Goal: Book appointment/travel/reservation

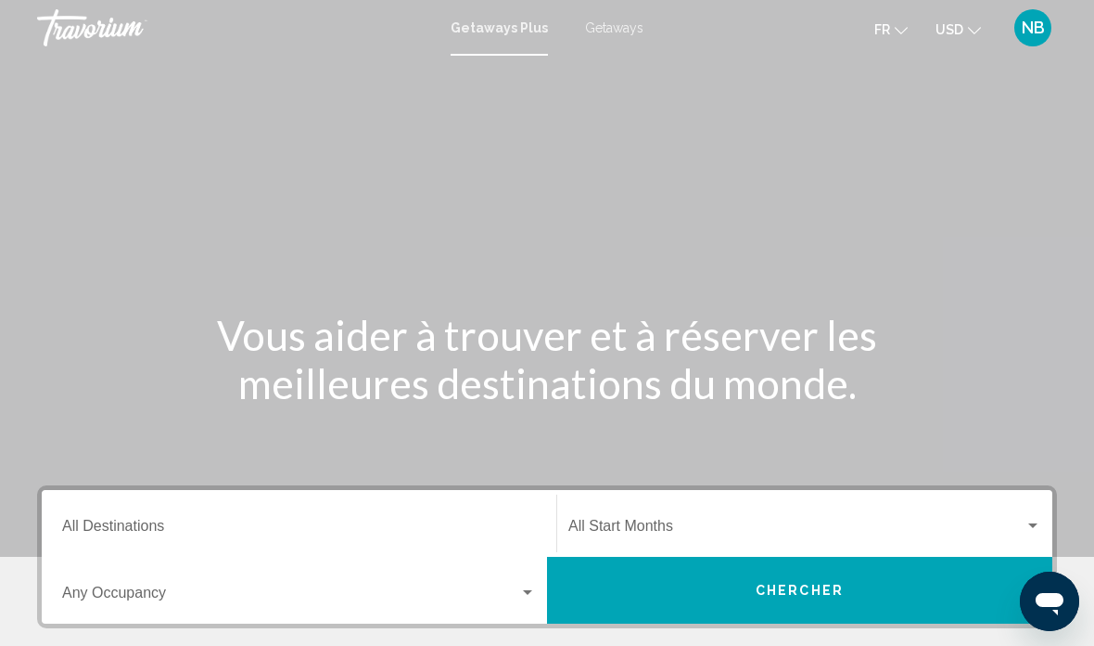
click at [601, 23] on span "Getaways" at bounding box center [614, 27] width 58 height 15
click at [873, 586] on button "Chercher" at bounding box center [799, 589] width 505 height 67
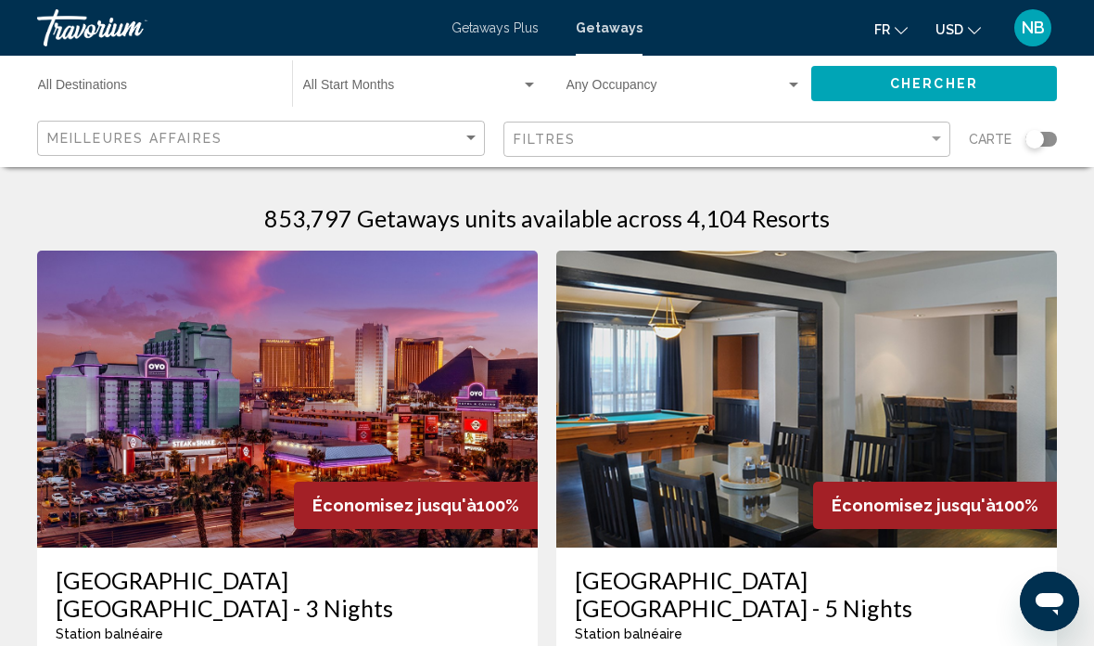
scroll to position [22, 0]
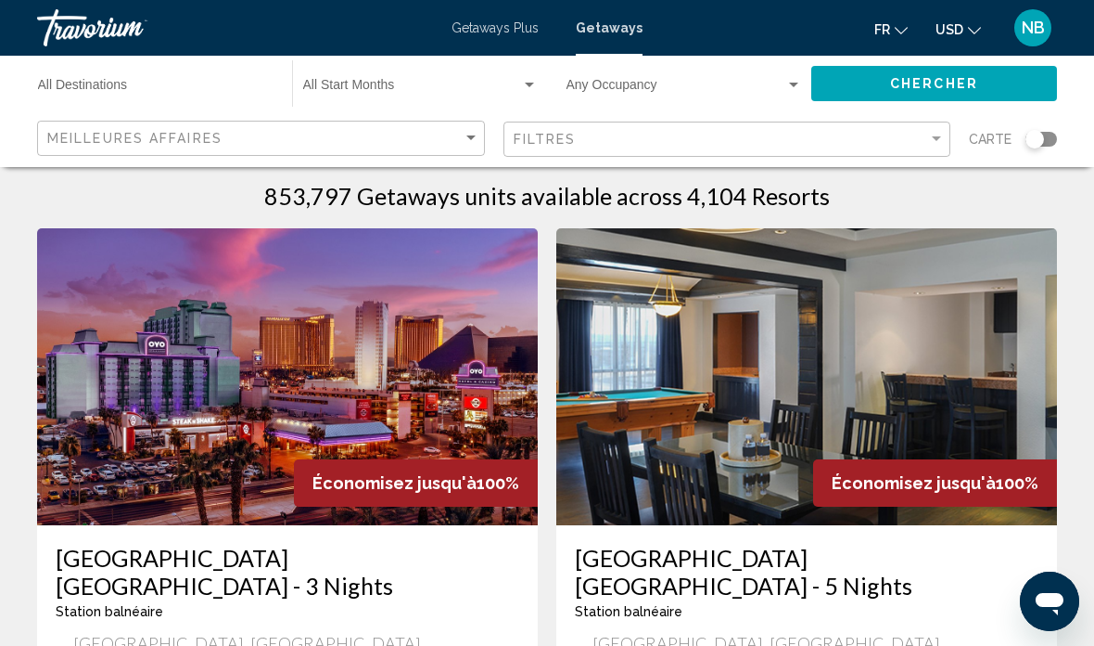
click at [83, 82] on input "Destination All Destinations" at bounding box center [156, 89] width 236 height 15
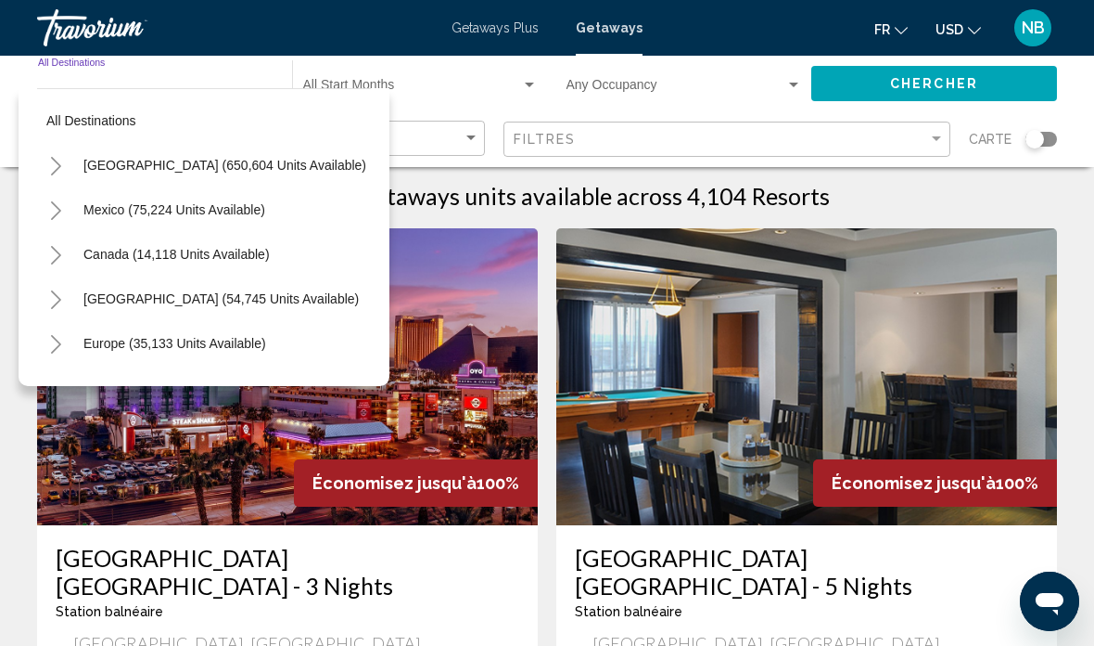
click at [53, 65] on div "Destination All Destinations" at bounding box center [156, 83] width 236 height 51
click at [315, 75] on div "Start Month All Start Months" at bounding box center [420, 83] width 235 height 51
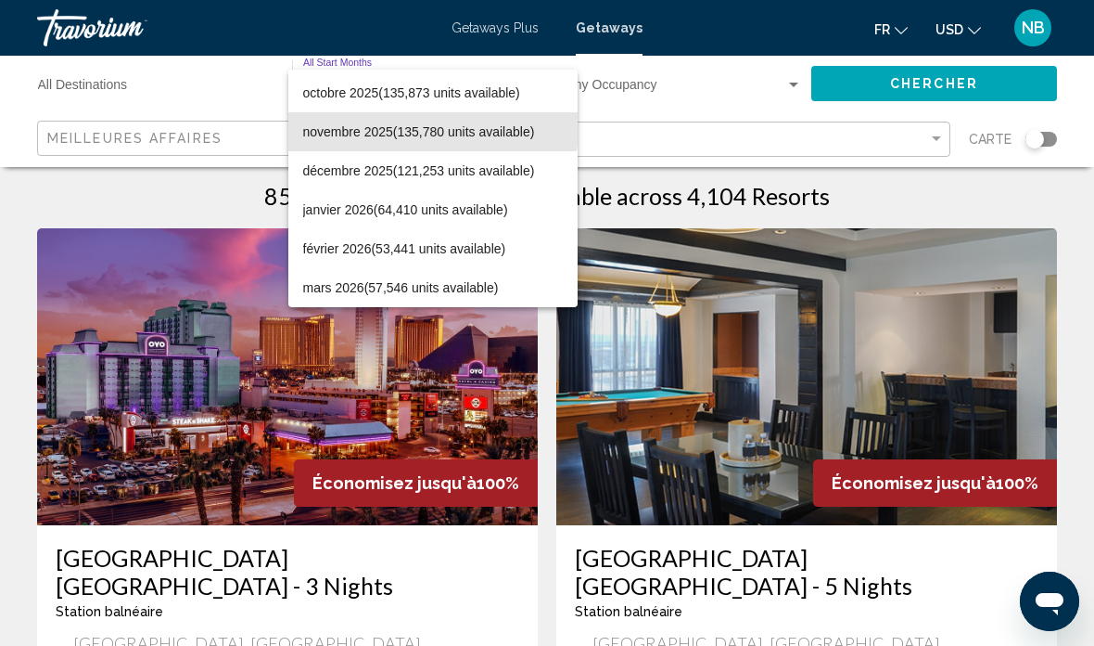
scroll to position [114, 0]
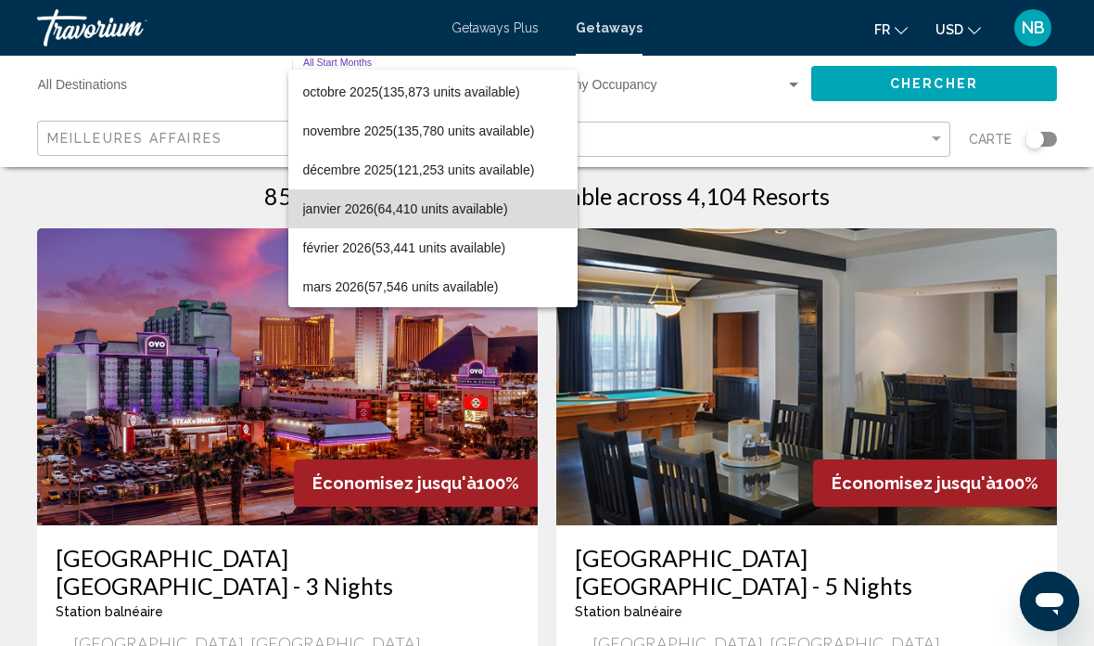
click at [315, 210] on span "janvier 2026 (64,410 units available)" at bounding box center [433, 208] width 260 height 39
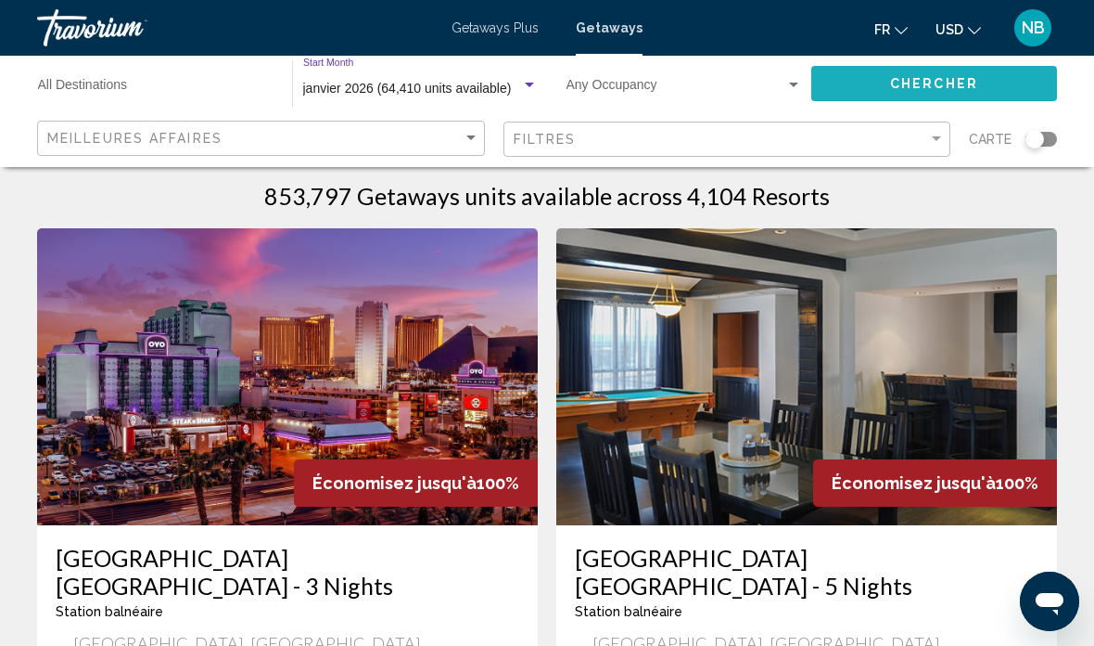
click at [851, 89] on button "Chercher" at bounding box center [935, 83] width 246 height 34
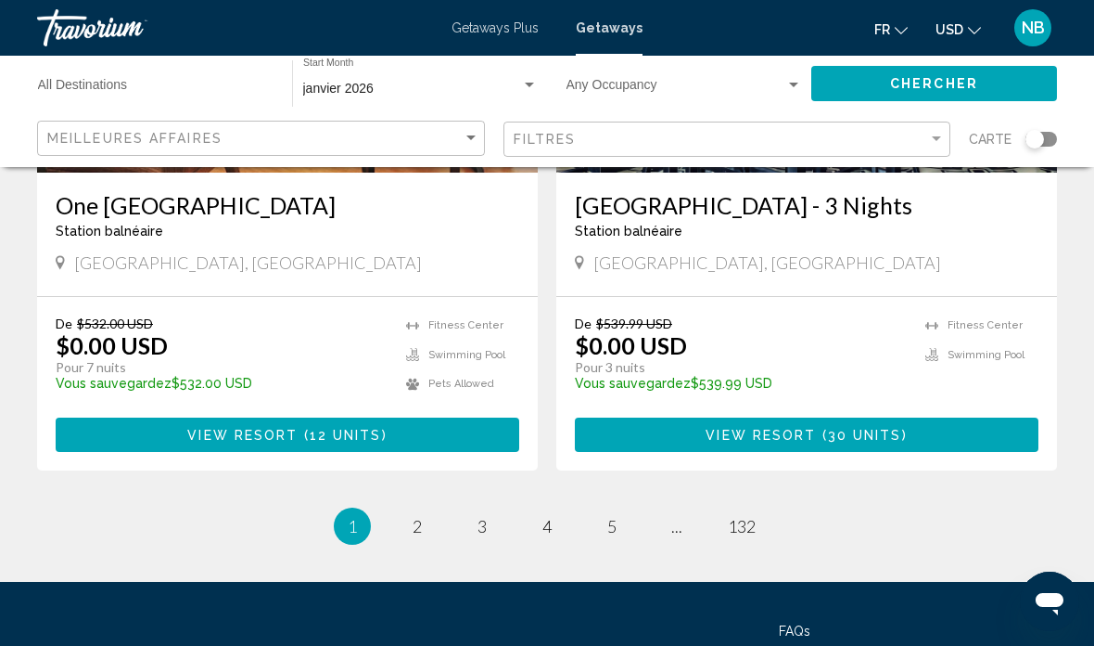
scroll to position [3625, 0]
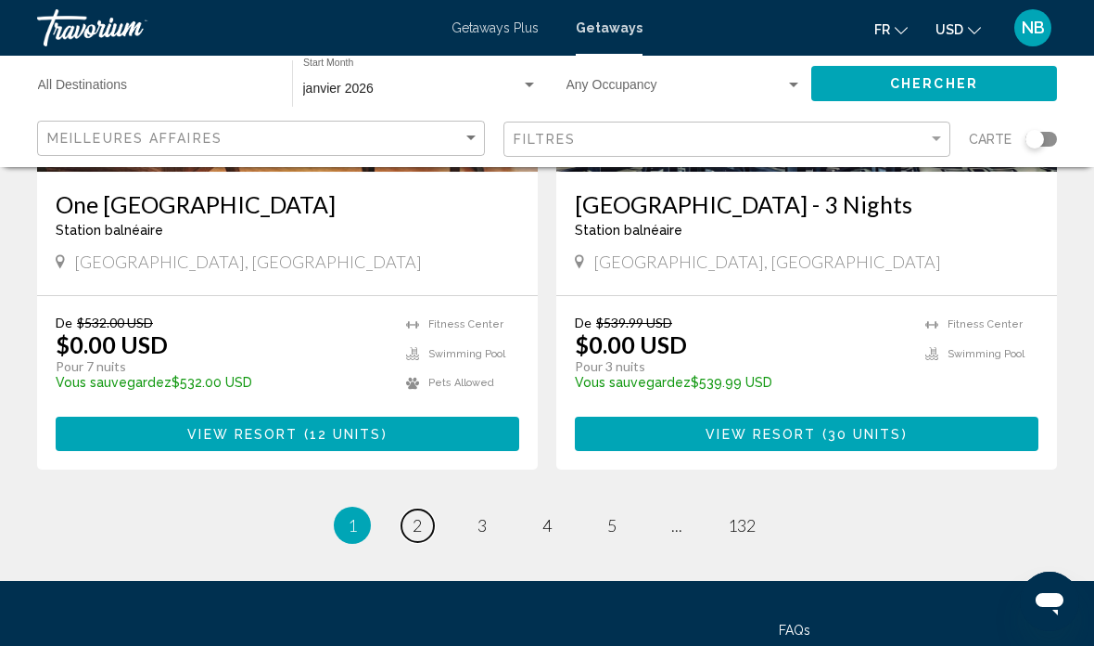
click at [410, 509] on link "page 2" at bounding box center [418, 525] width 32 height 32
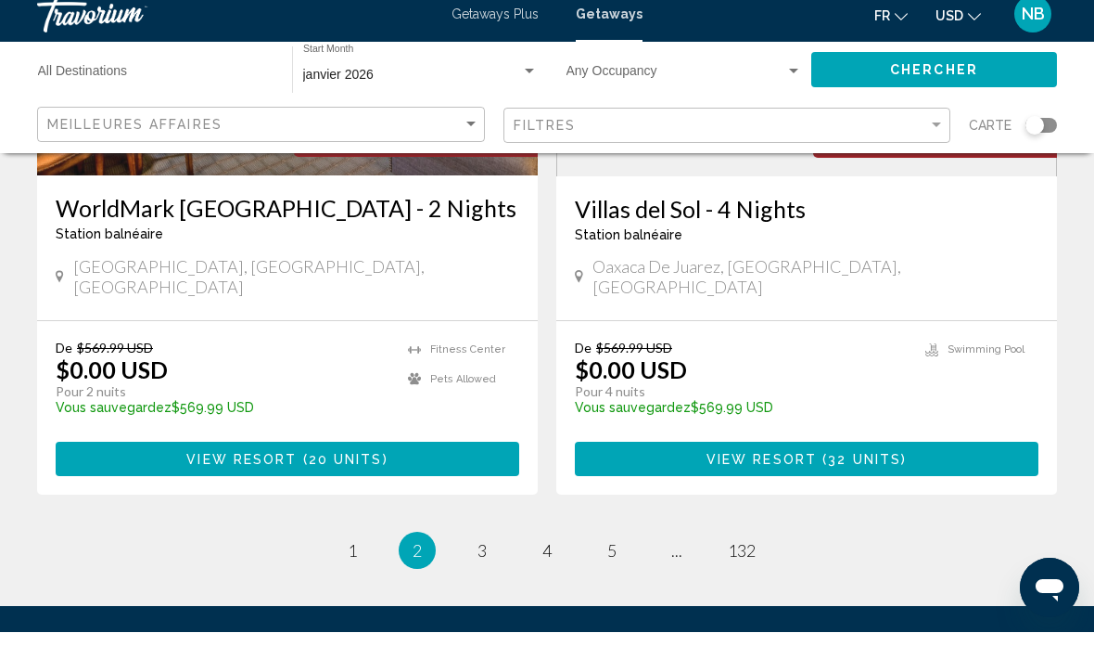
scroll to position [3682, 0]
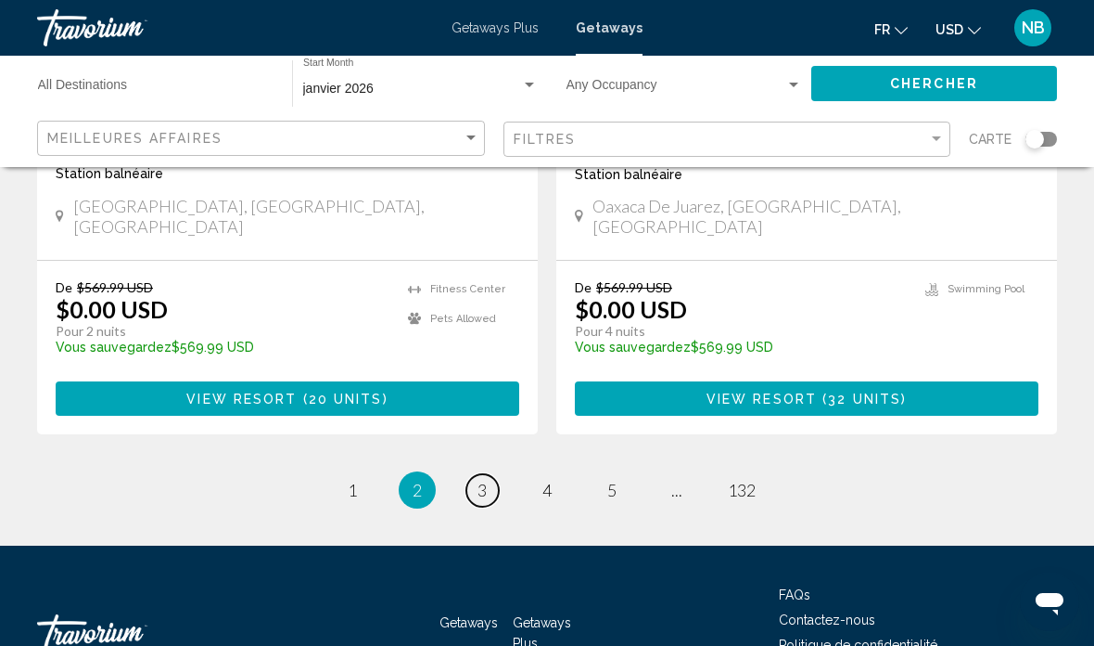
click at [479, 480] on span "3" at bounding box center [482, 490] width 9 height 20
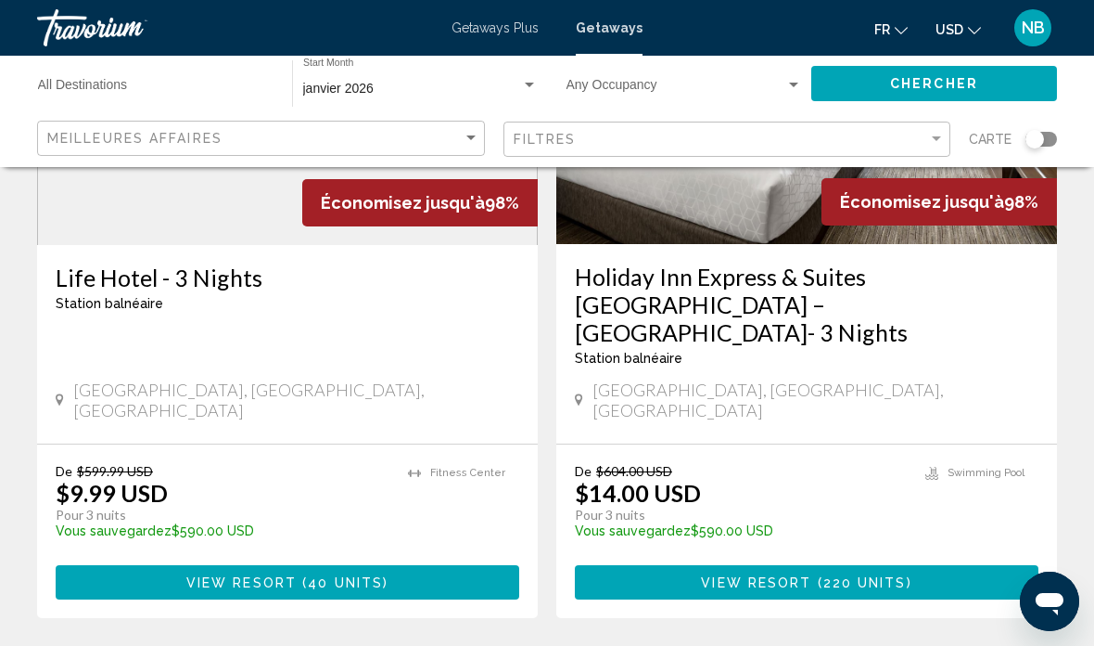
scroll to position [3599, 0]
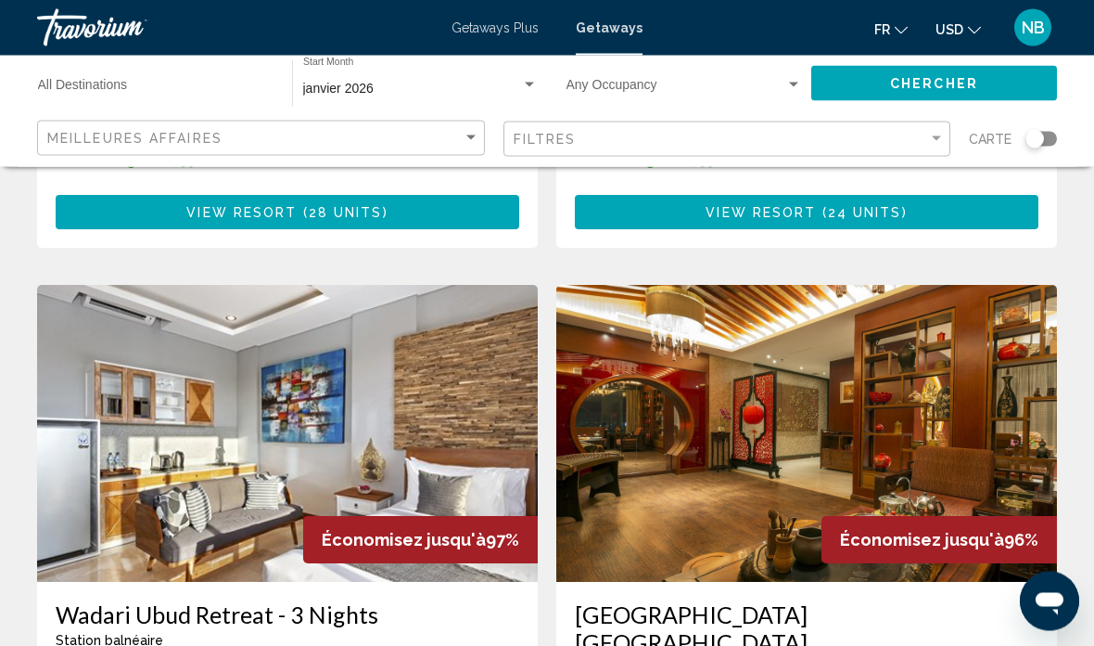
scroll to position [2615, 0]
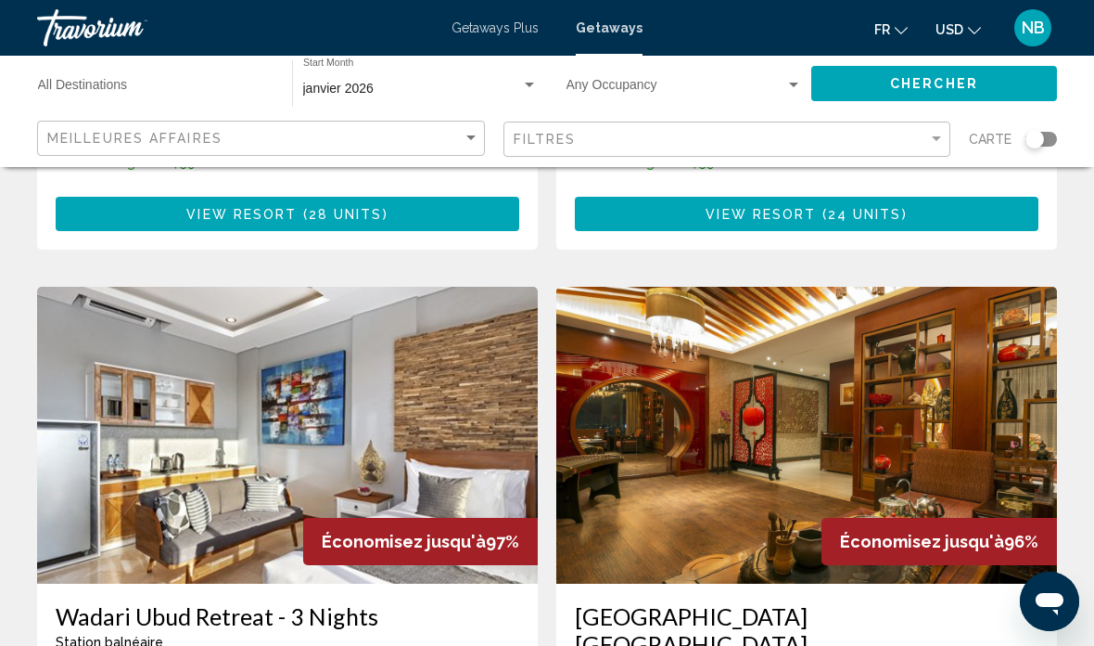
click at [132, 374] on img "Main content" at bounding box center [287, 435] width 501 height 297
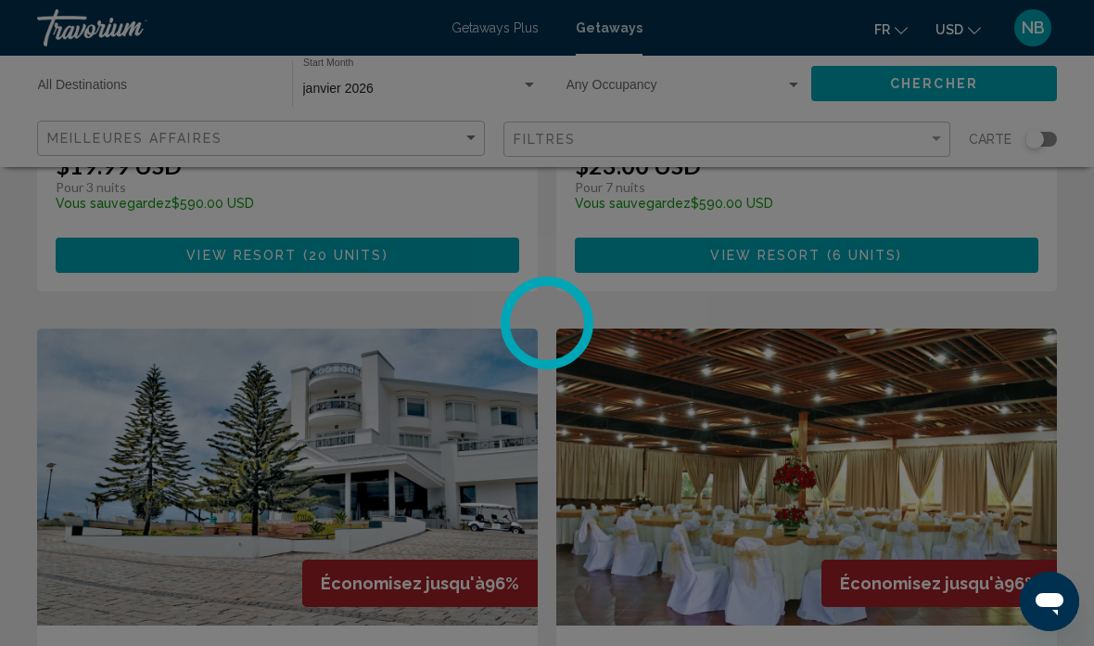
scroll to position [3235, 0]
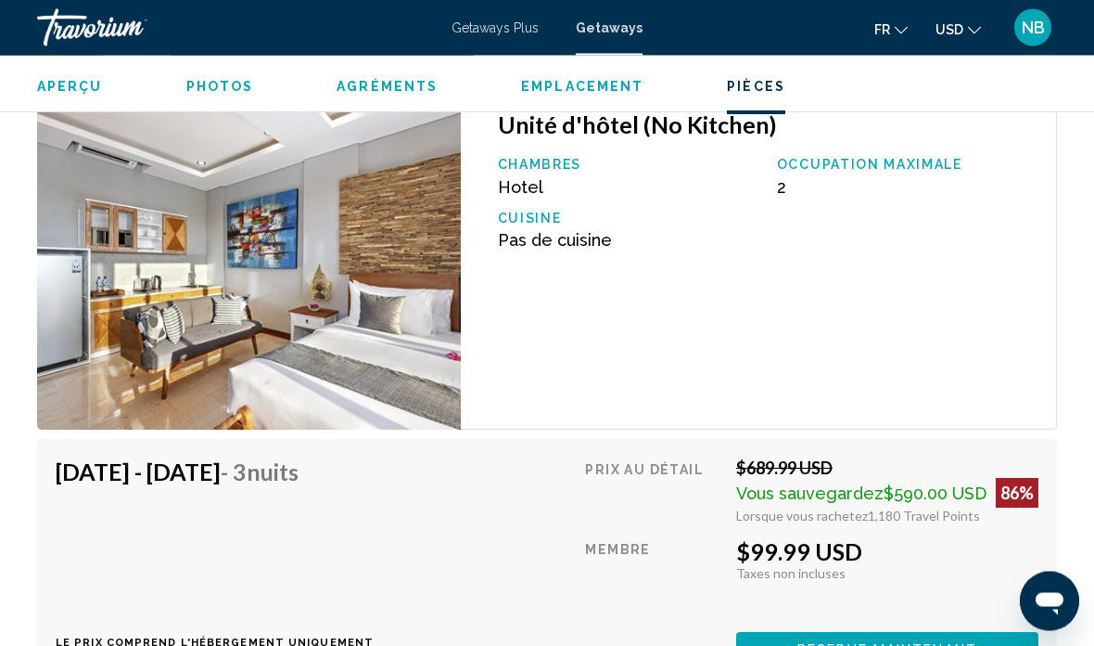
scroll to position [3226, 0]
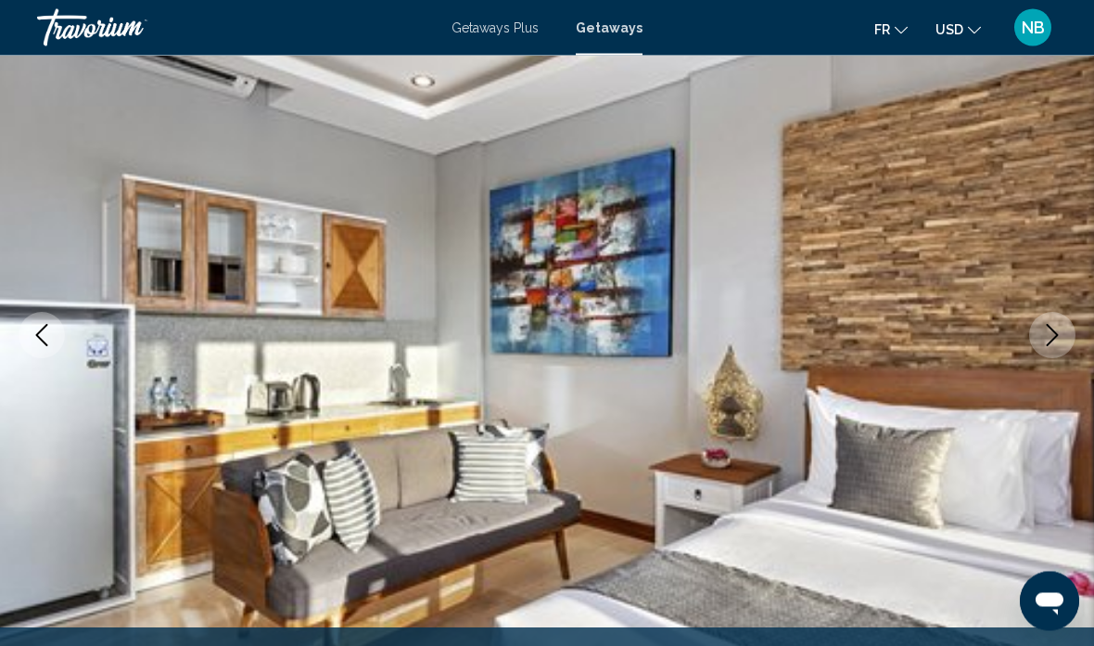
click at [1061, 334] on icon "Next image" at bounding box center [1053, 336] width 22 height 22
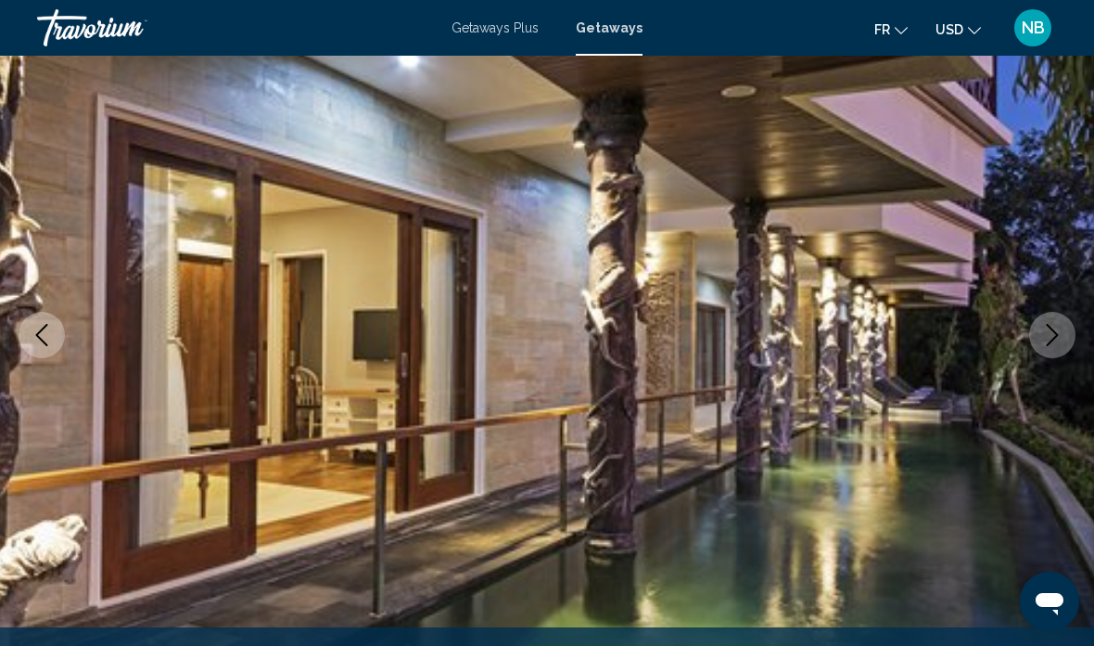
click at [1059, 339] on icon "Next image" at bounding box center [1053, 335] width 22 height 22
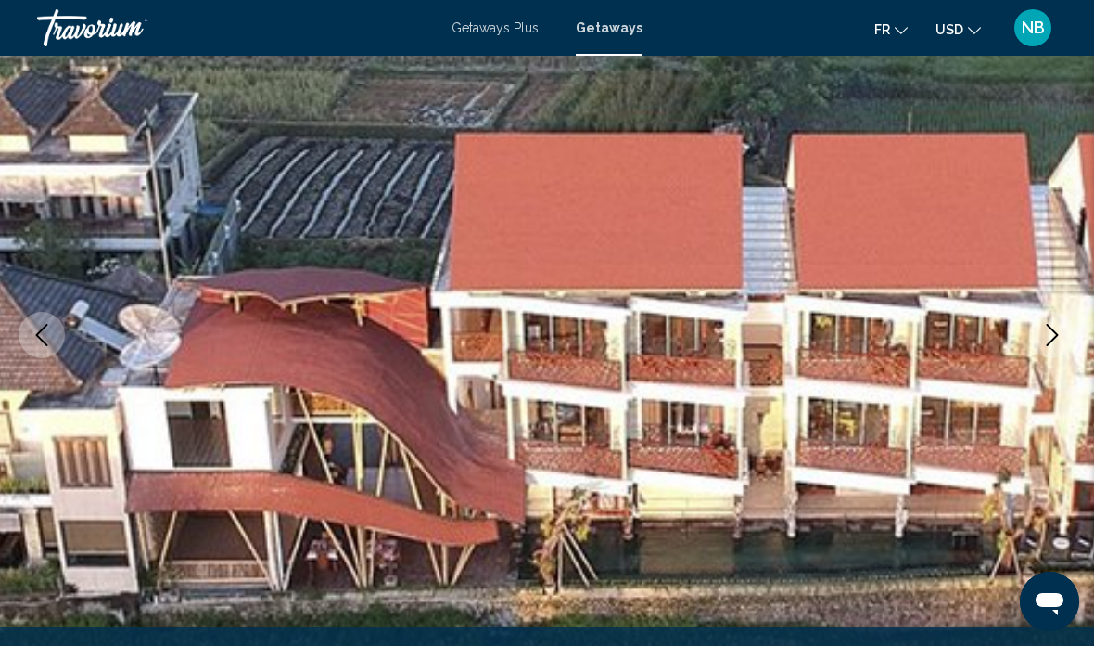
click at [1055, 337] on icon "Next image" at bounding box center [1053, 335] width 12 height 22
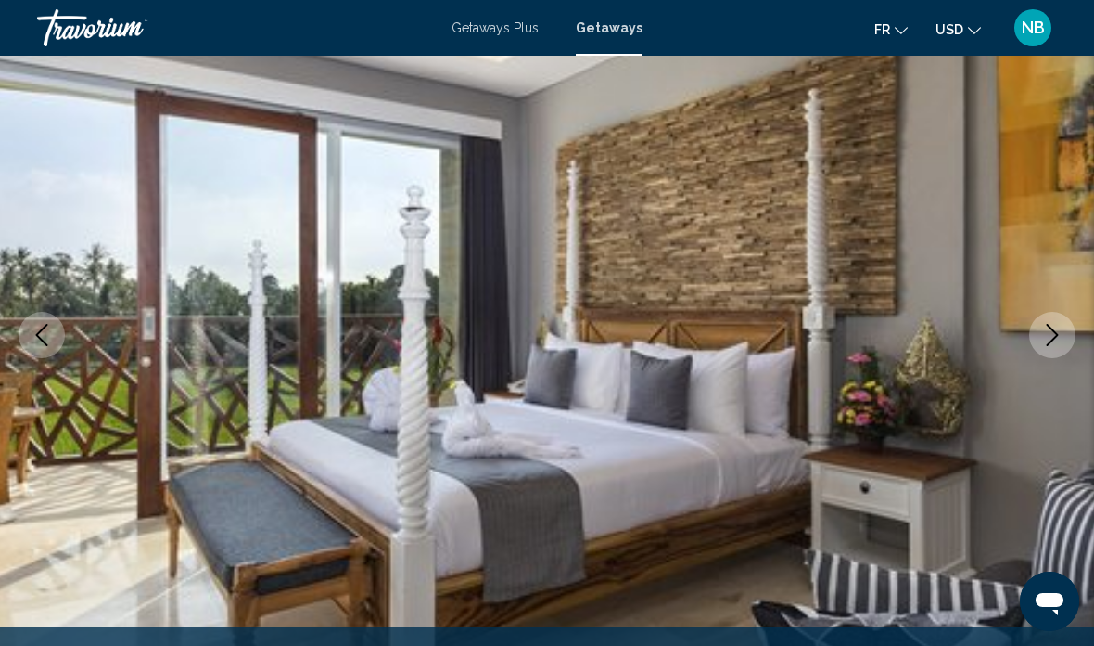
click at [1047, 339] on icon "Next image" at bounding box center [1053, 335] width 22 height 22
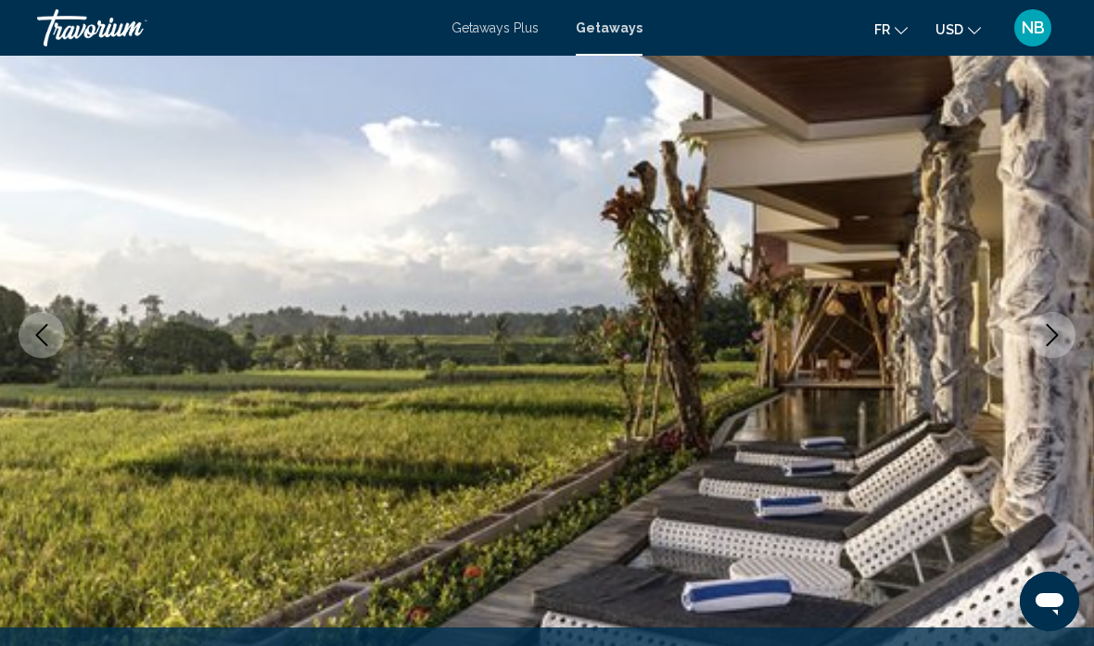
click at [1061, 339] on icon "Next image" at bounding box center [1053, 335] width 22 height 22
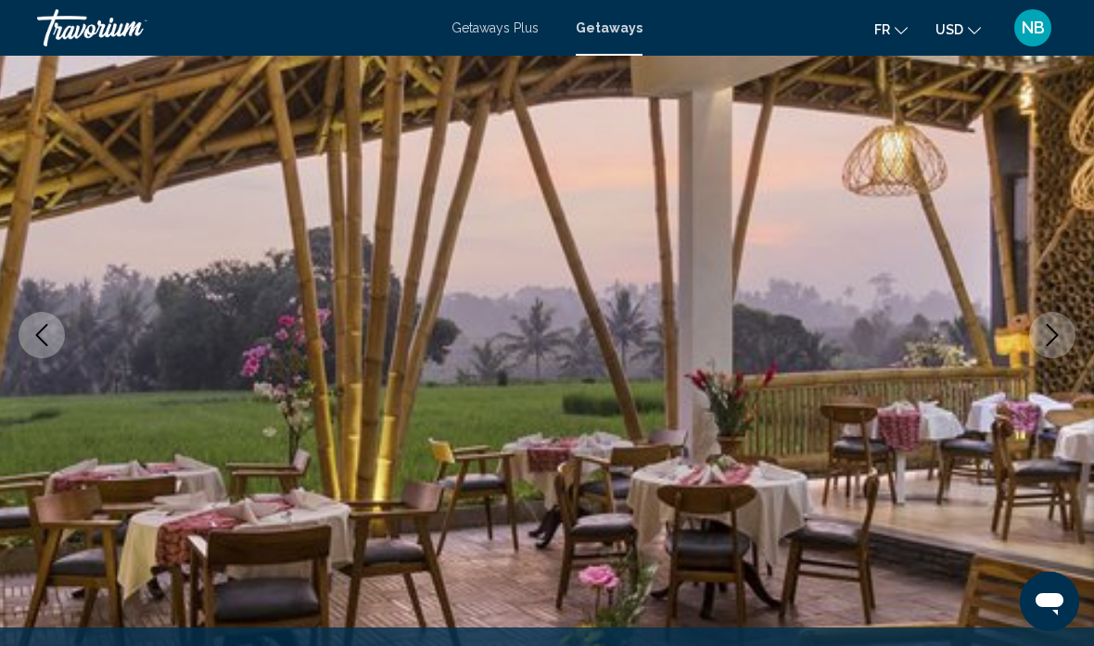
click at [1060, 336] on icon "Next image" at bounding box center [1053, 335] width 22 height 22
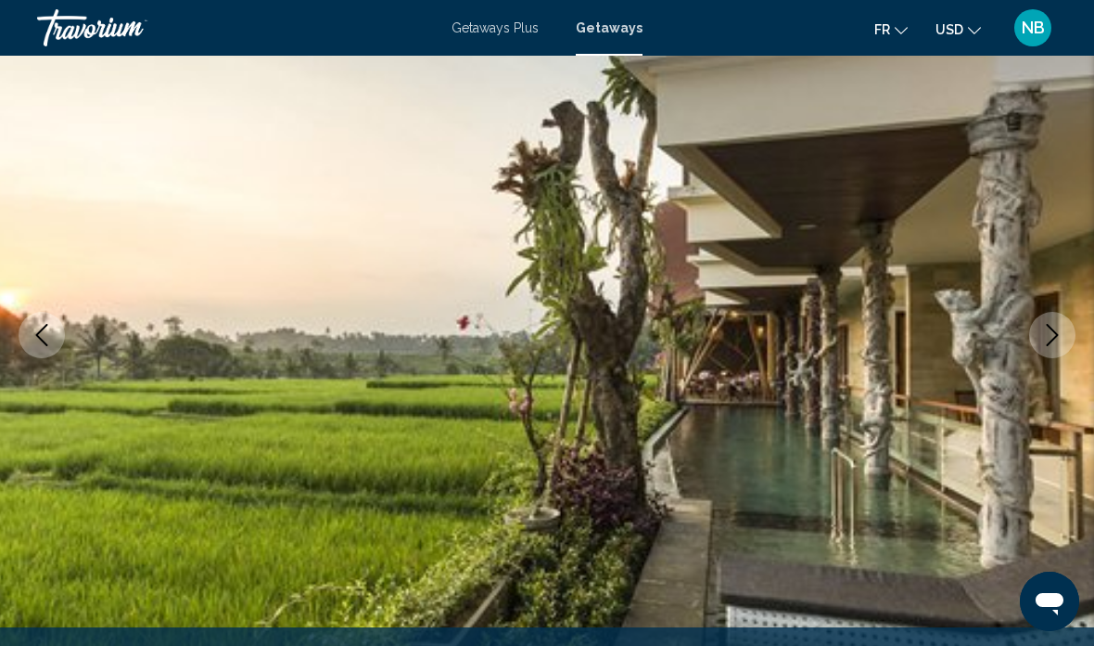
click at [1058, 334] on icon "Next image" at bounding box center [1053, 335] width 22 height 22
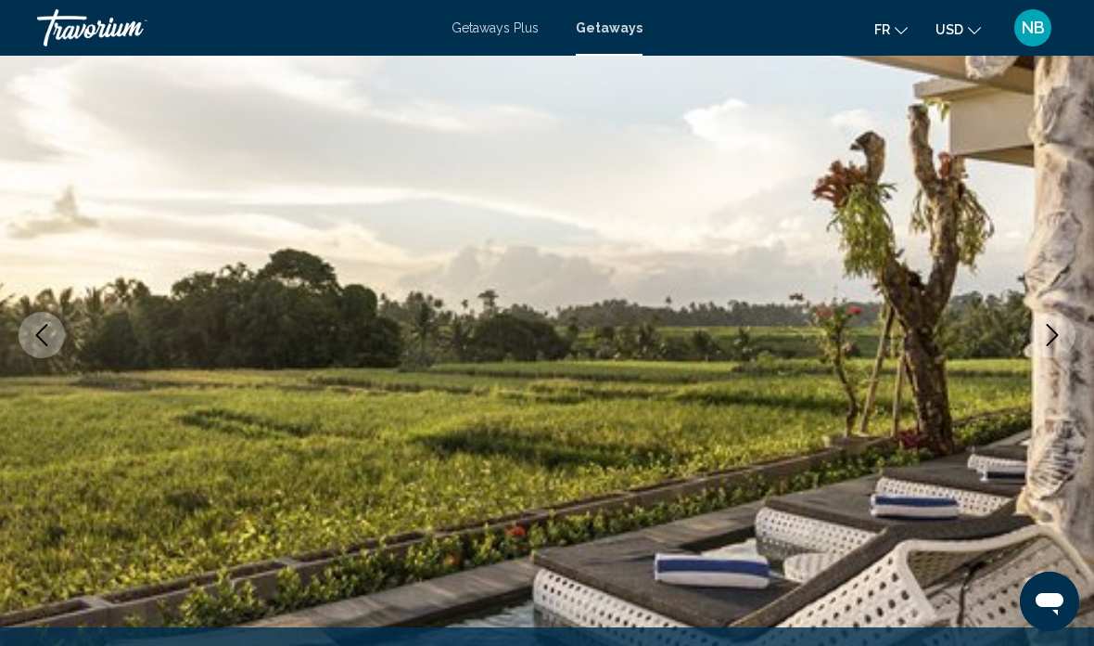
click at [1048, 338] on icon "Next image" at bounding box center [1053, 335] width 22 height 22
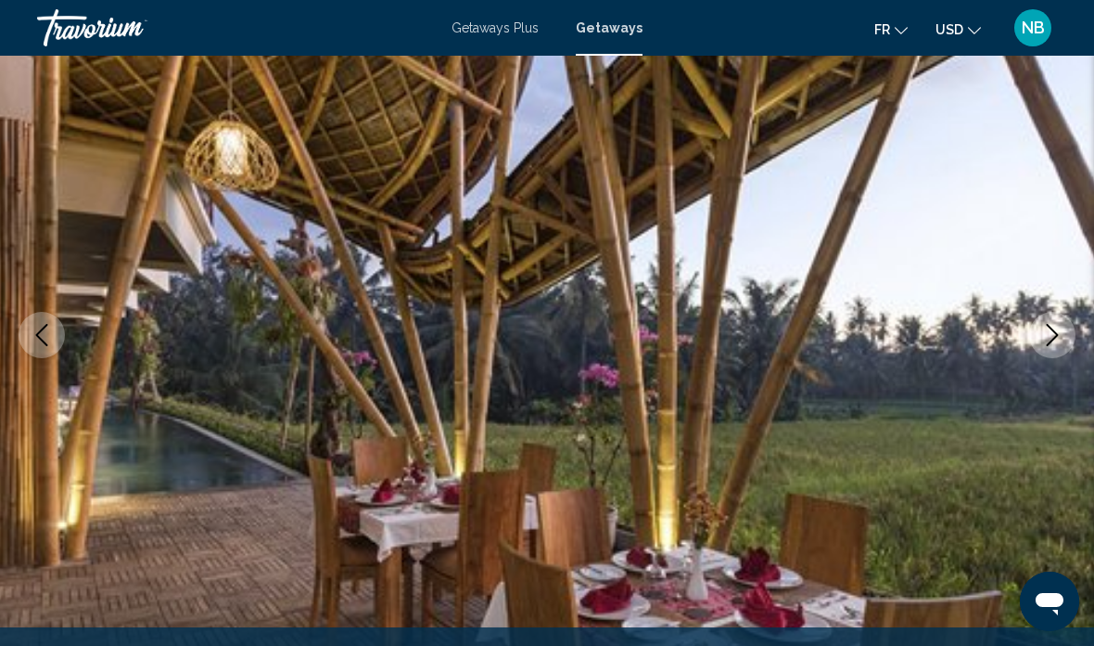
click at [1058, 336] on icon "Next image" at bounding box center [1053, 335] width 22 height 22
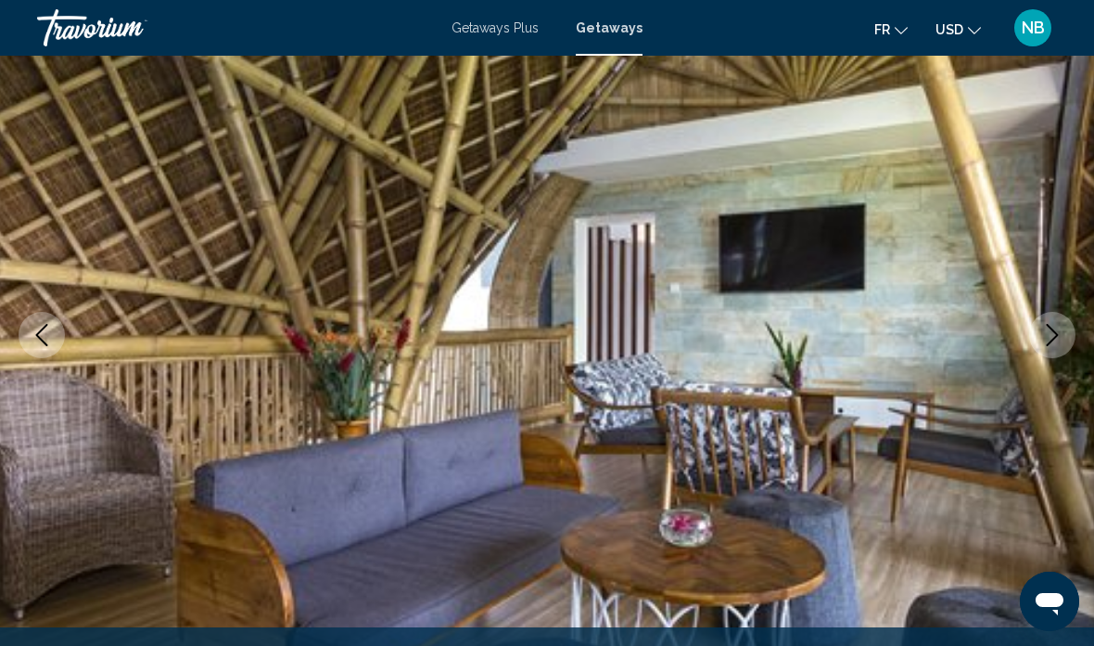
click at [1055, 338] on icon "Next image" at bounding box center [1053, 335] width 12 height 22
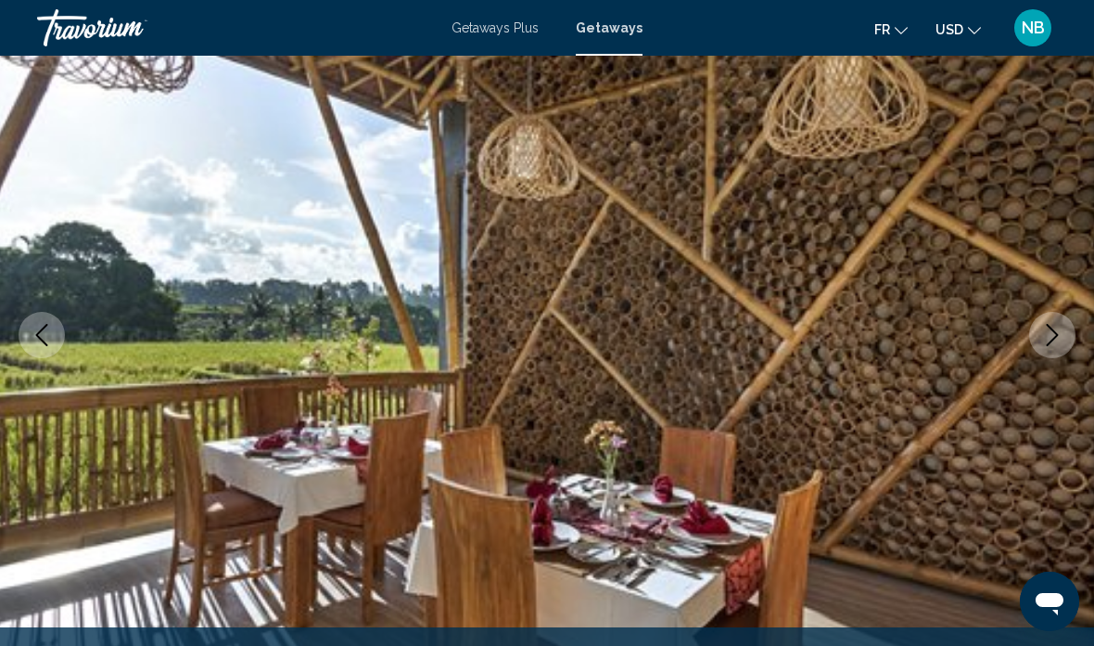
click at [1046, 340] on icon "Next image" at bounding box center [1053, 335] width 22 height 22
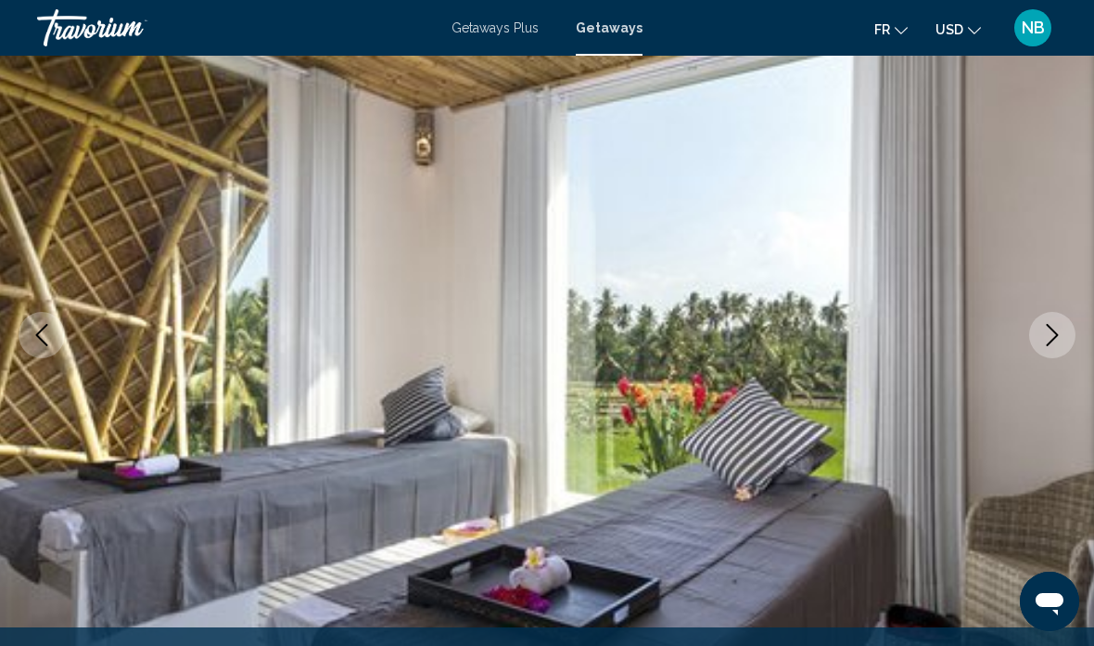
click at [1055, 336] on icon "Next image" at bounding box center [1053, 335] width 22 height 22
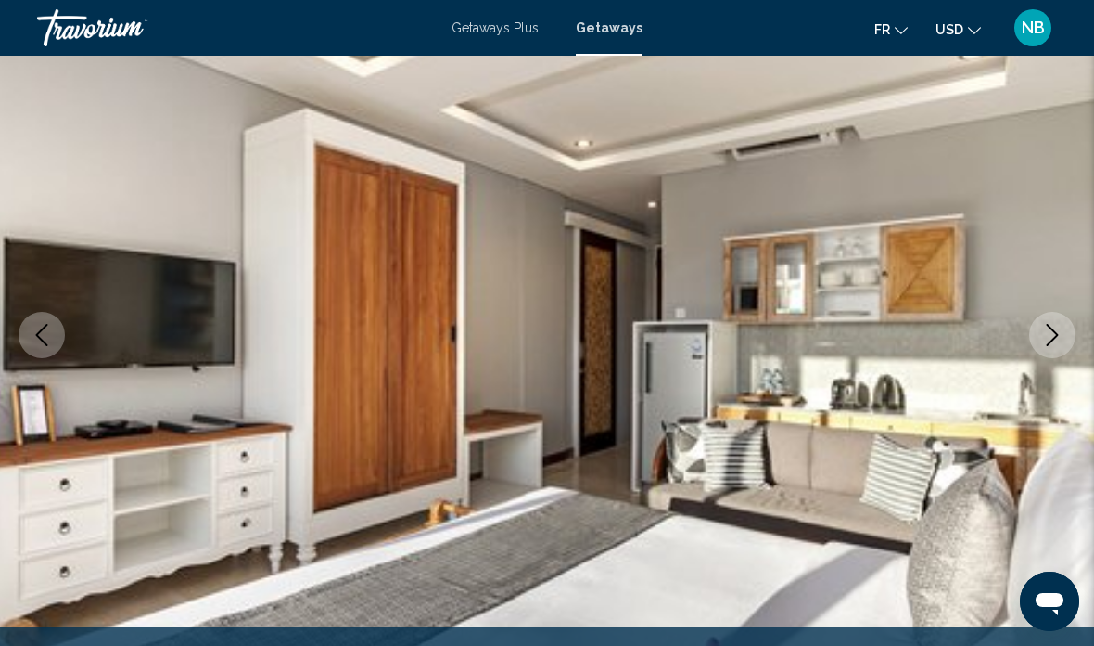
click at [1057, 335] on icon "Next image" at bounding box center [1053, 335] width 12 height 22
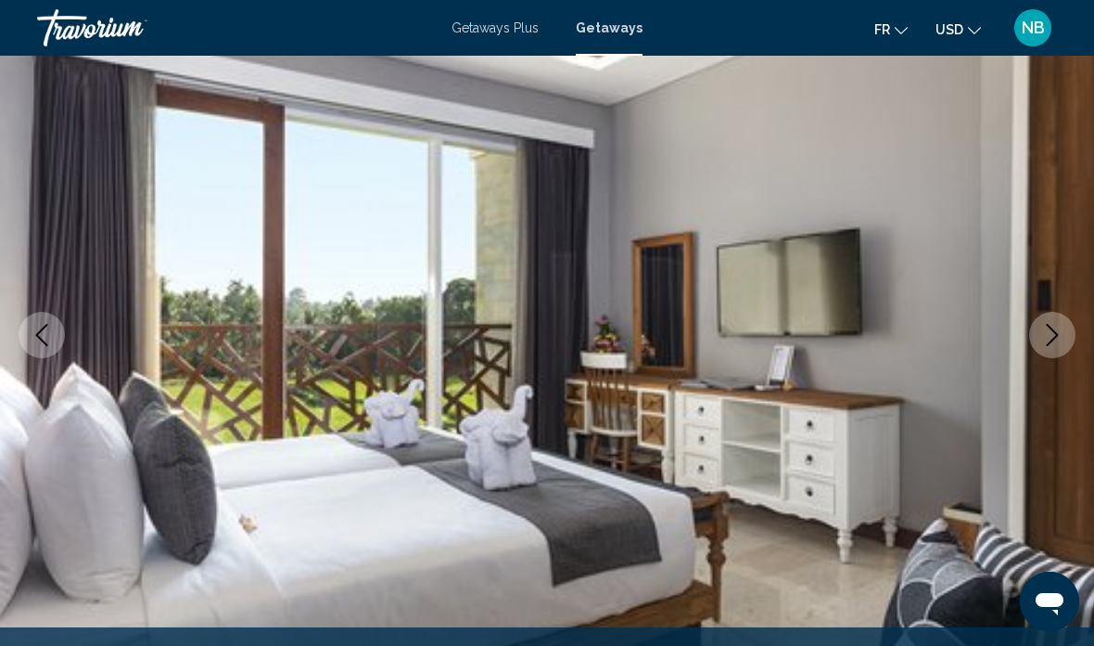
click at [1050, 335] on icon "Next image" at bounding box center [1053, 335] width 22 height 22
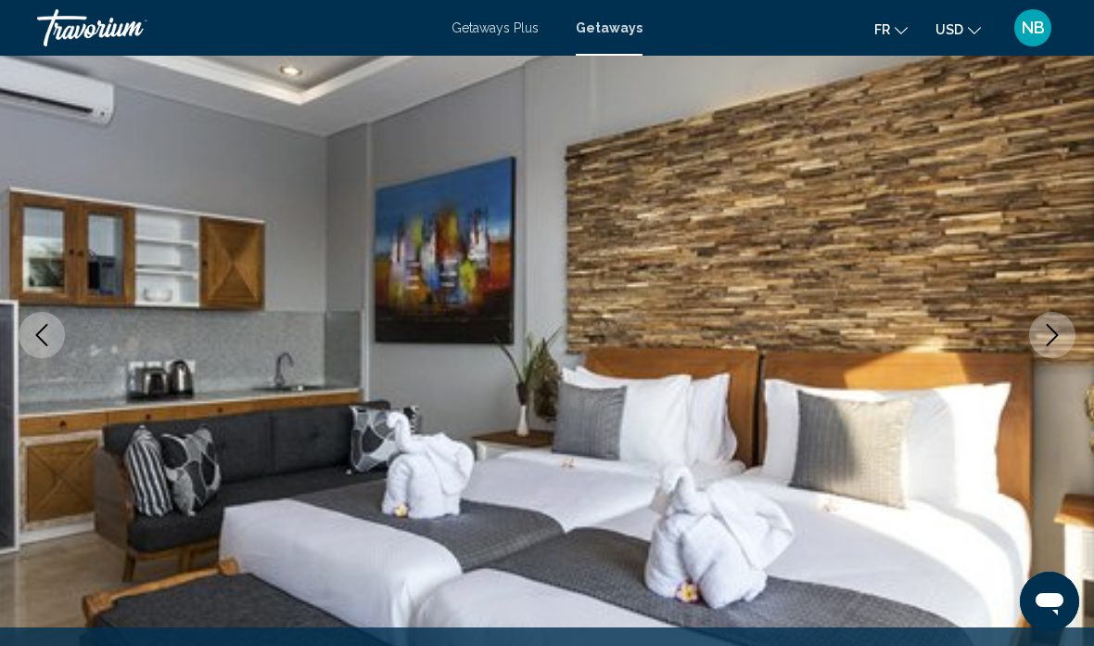
click at [1054, 333] on icon "Next image" at bounding box center [1053, 335] width 22 height 22
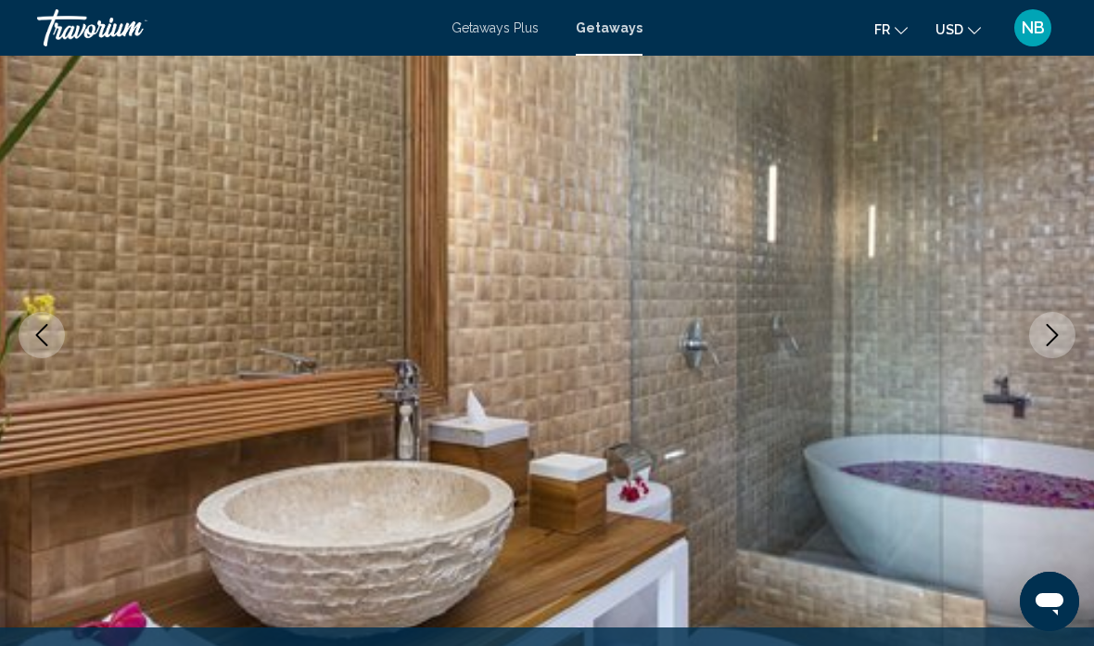
click at [1052, 334] on icon "Next image" at bounding box center [1053, 335] width 22 height 22
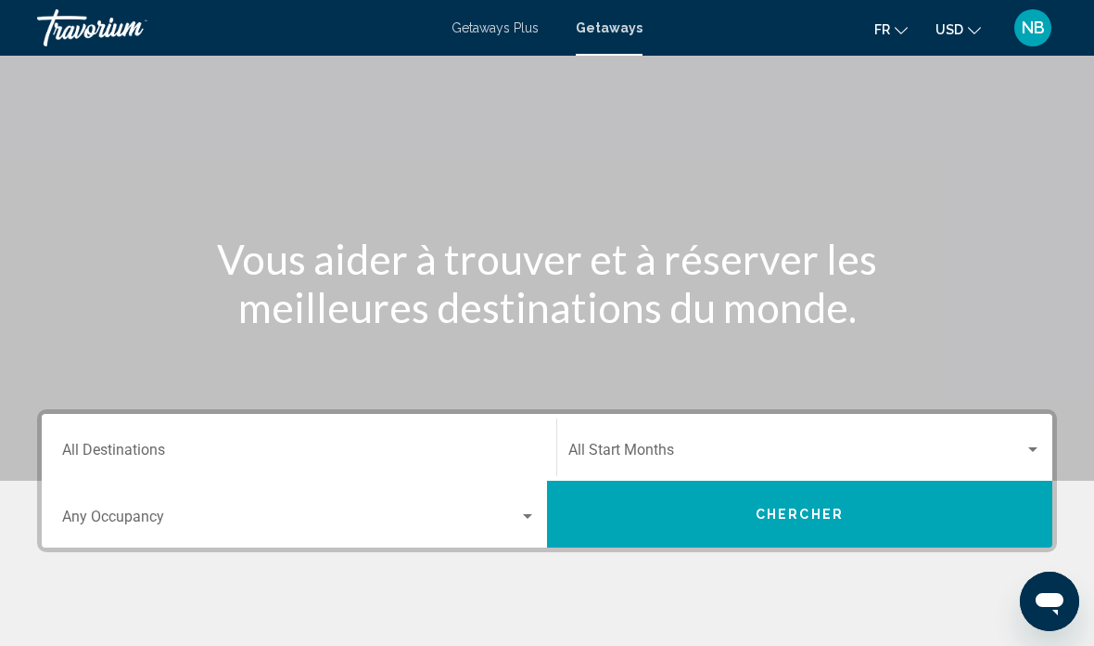
click at [1021, 441] on div "Start Month All Start Months" at bounding box center [805, 447] width 473 height 58
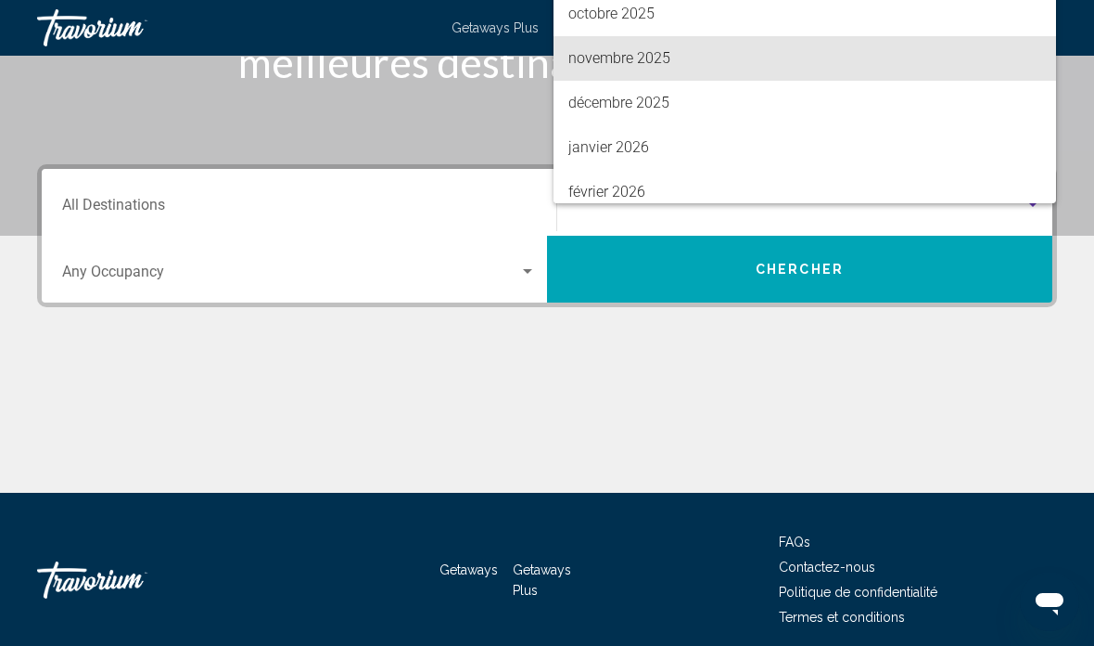
scroll to position [117, 0]
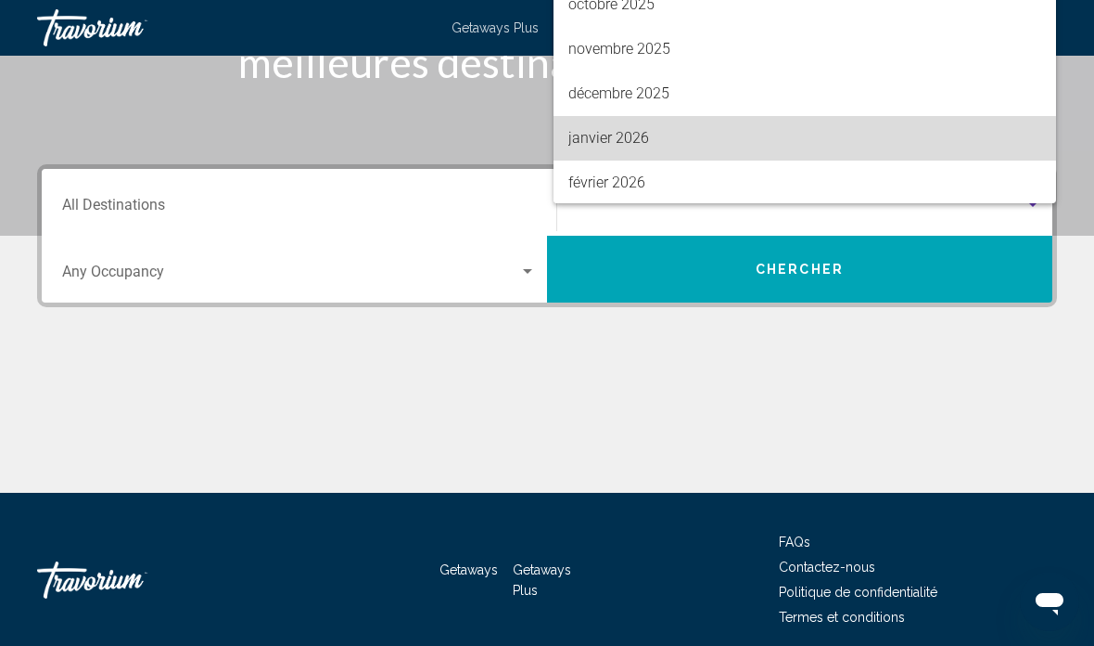
click at [582, 160] on span "janvier 2026" at bounding box center [805, 138] width 473 height 45
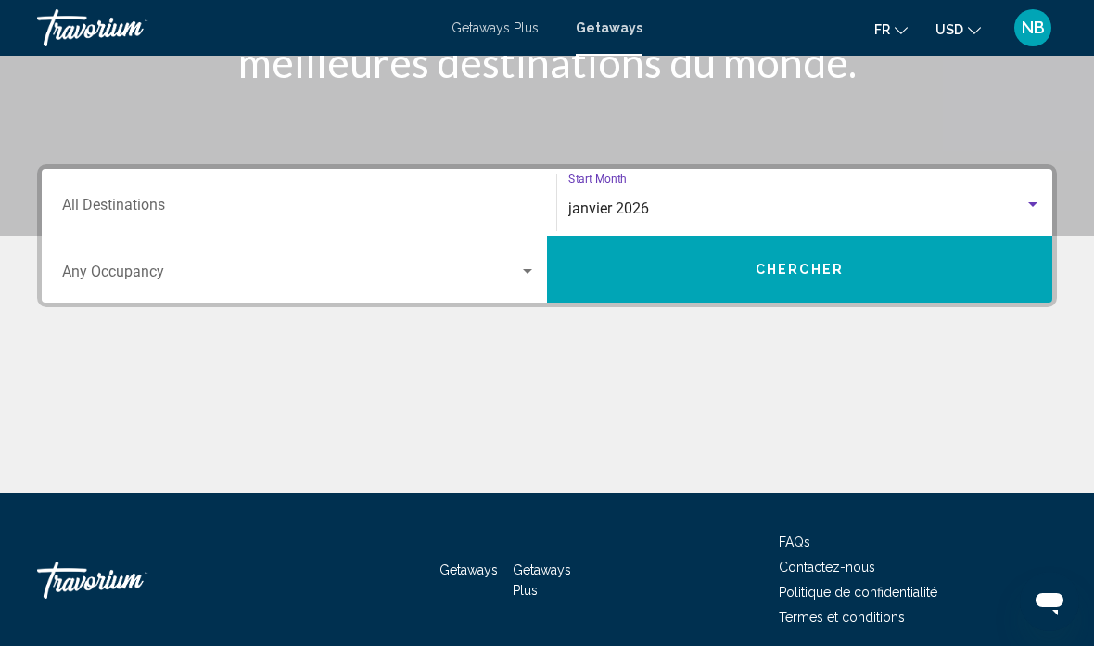
click at [619, 278] on button "Chercher" at bounding box center [799, 269] width 505 height 67
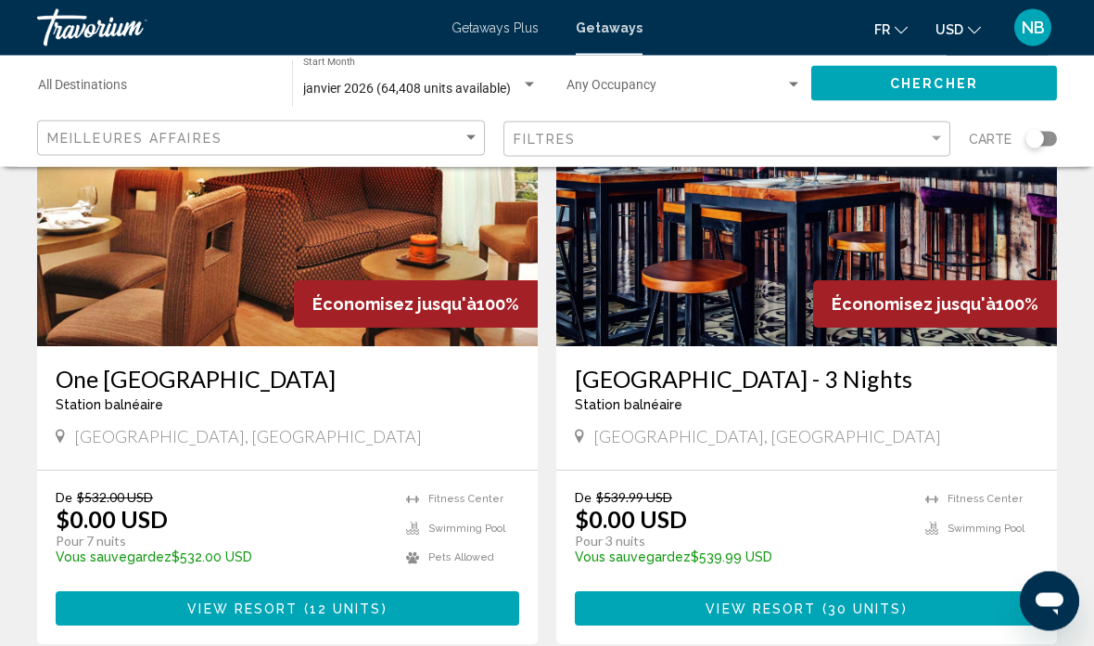
scroll to position [3635, 0]
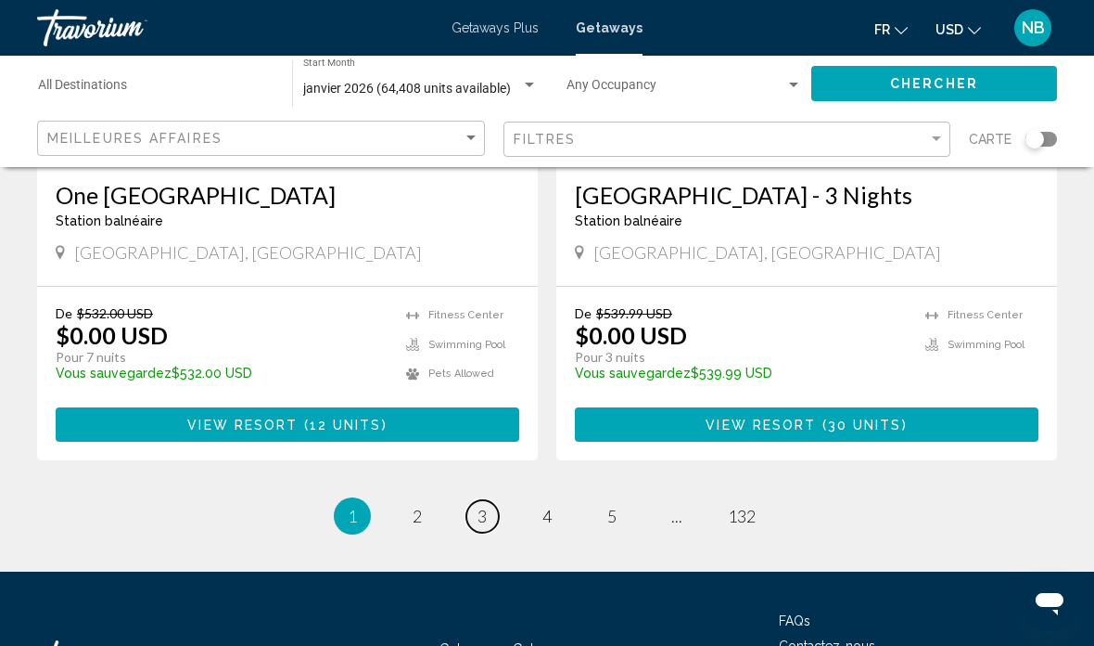
click at [478, 500] on link "page 3" at bounding box center [483, 516] width 32 height 32
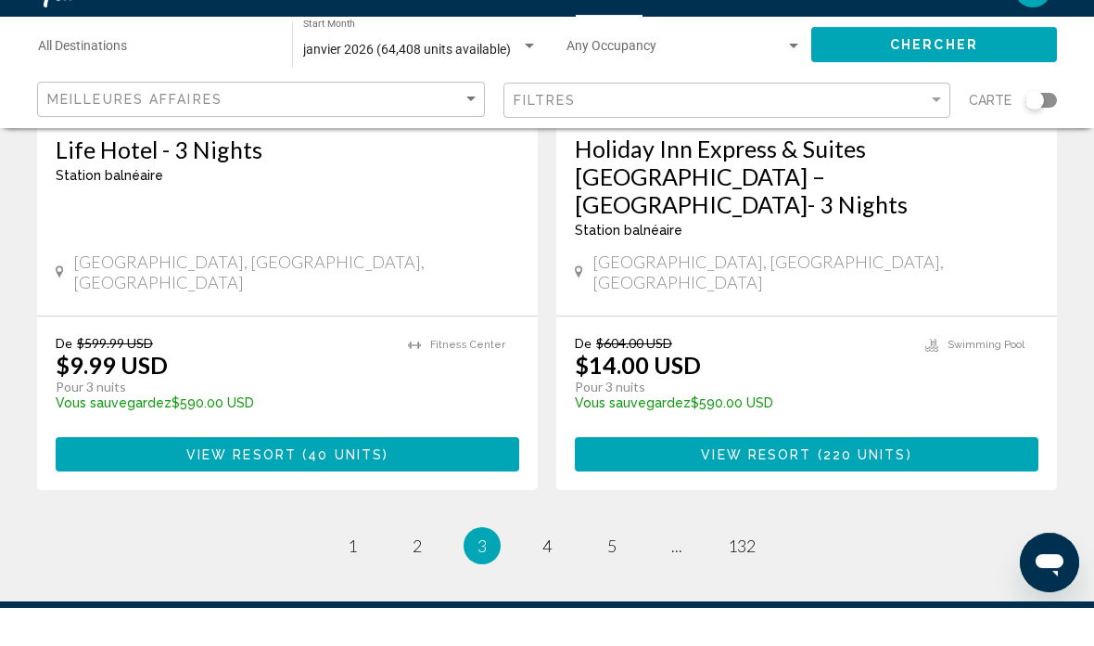
scroll to position [3764, 0]
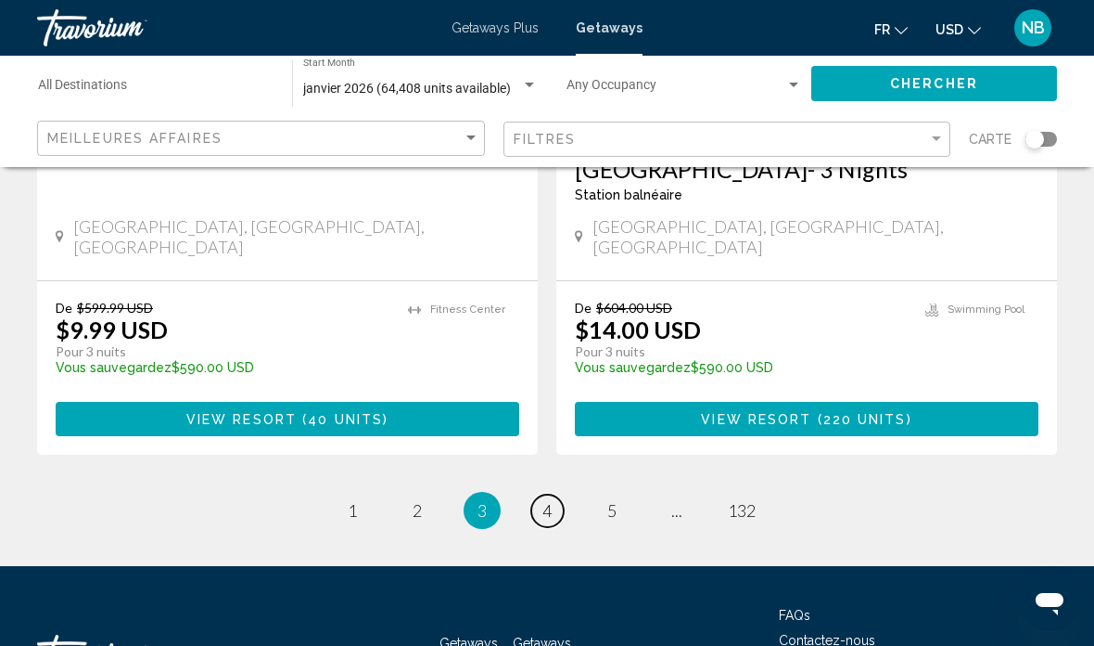
click at [541, 494] on link "page 4" at bounding box center [547, 510] width 32 height 32
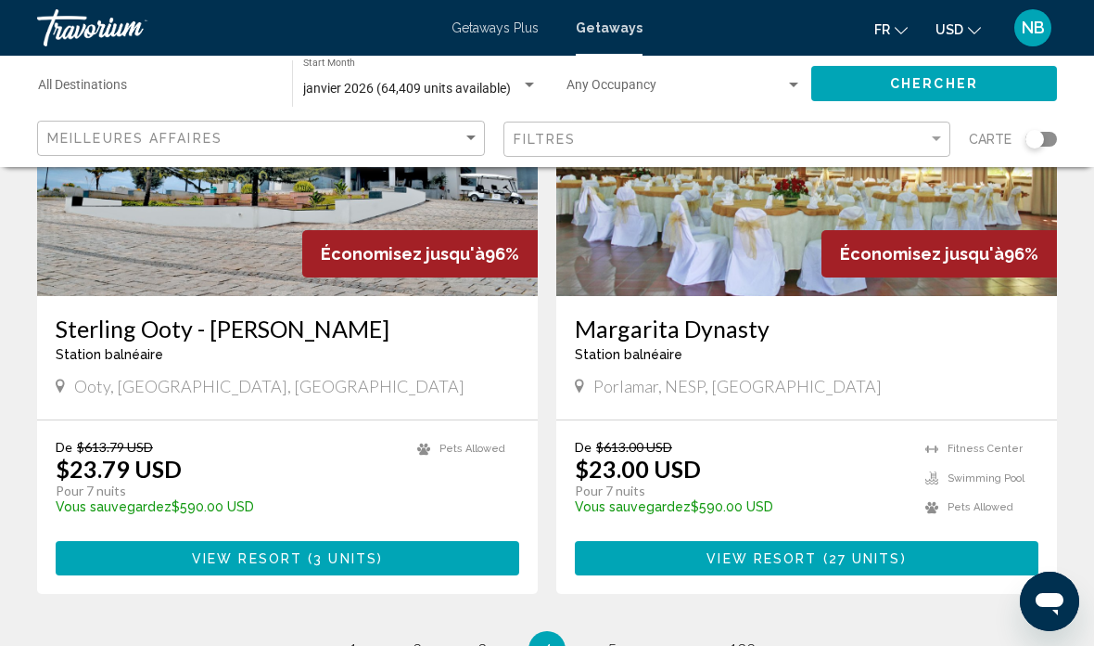
scroll to position [3598, 0]
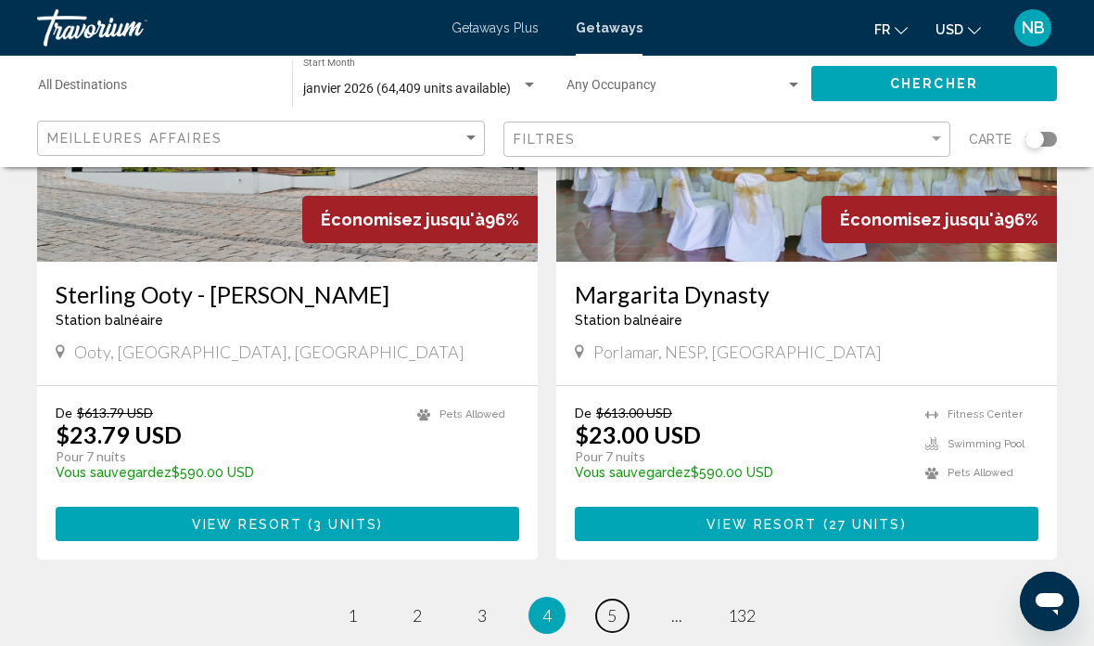
click at [611, 605] on span "5" at bounding box center [611, 615] width 9 height 20
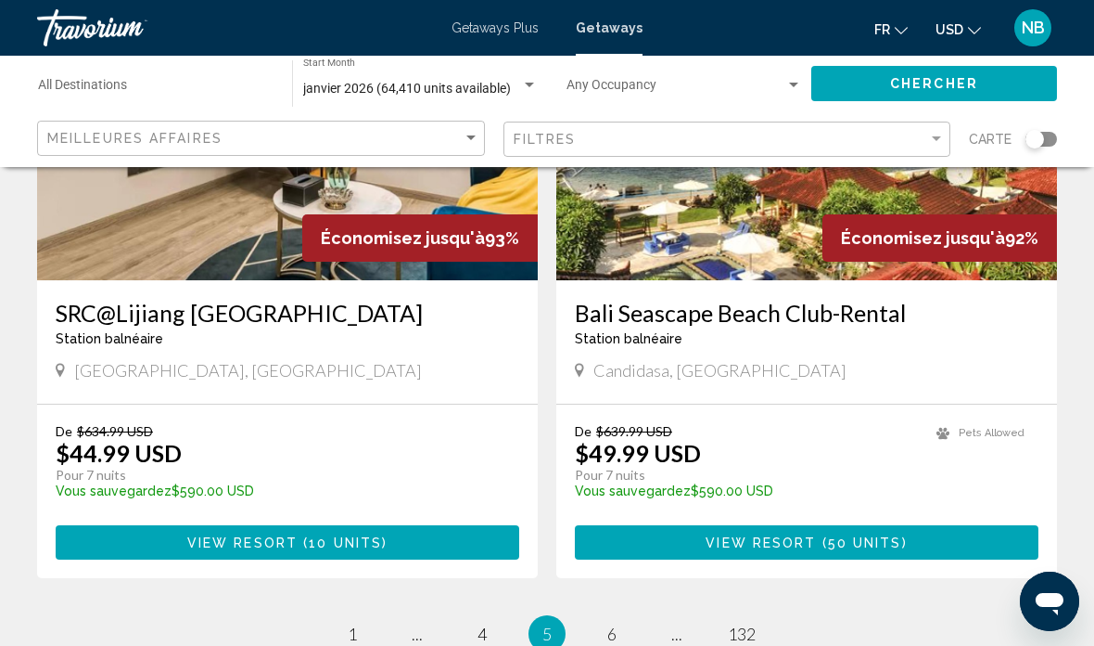
scroll to position [3562, 0]
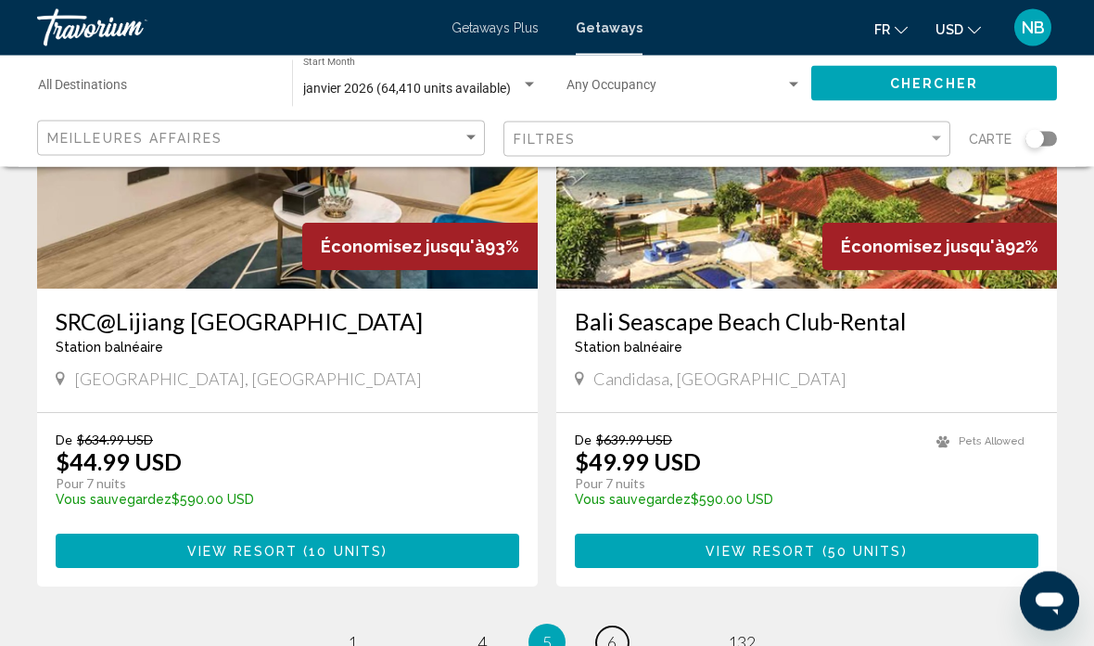
click at [618, 627] on link "page 6" at bounding box center [612, 643] width 32 height 32
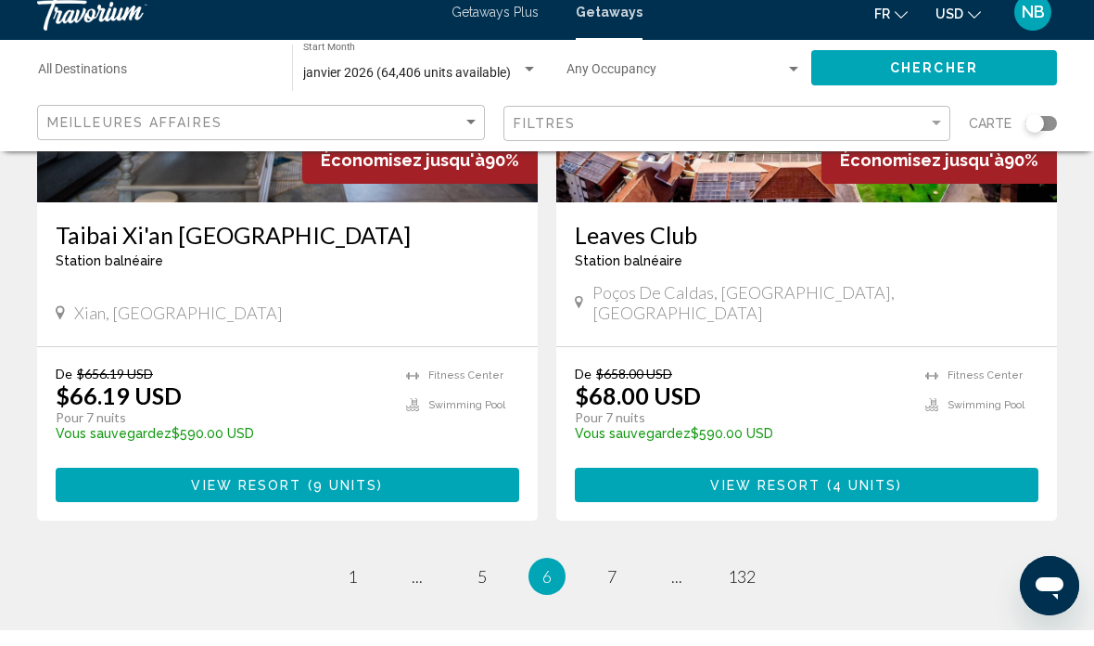
scroll to position [3708, 0]
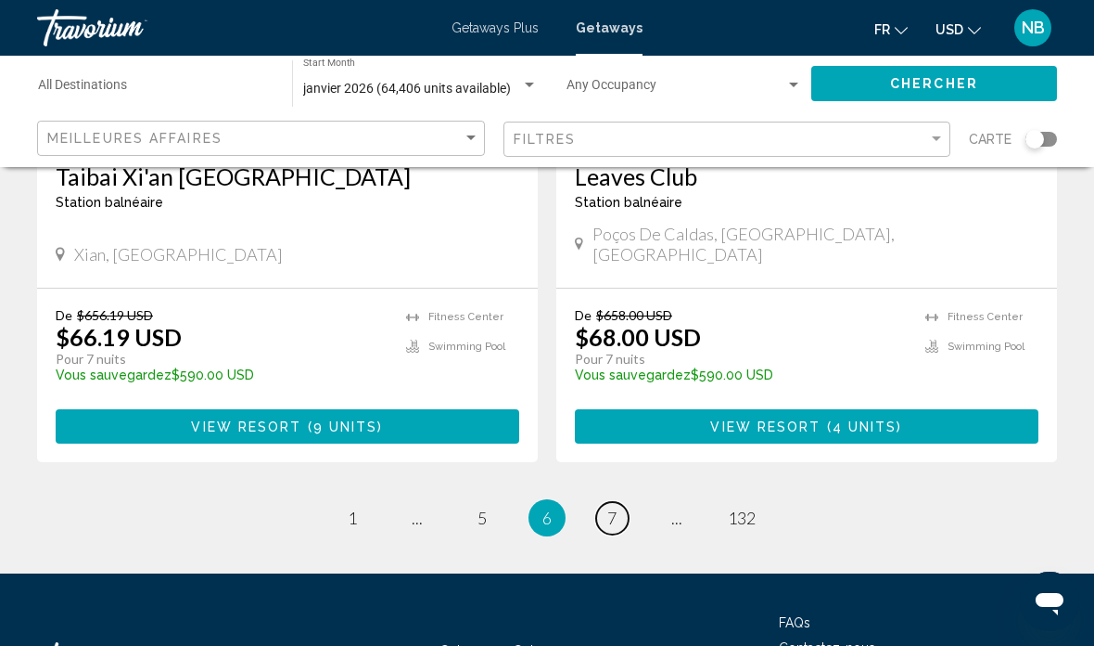
click at [605, 502] on link "page 7" at bounding box center [612, 518] width 32 height 32
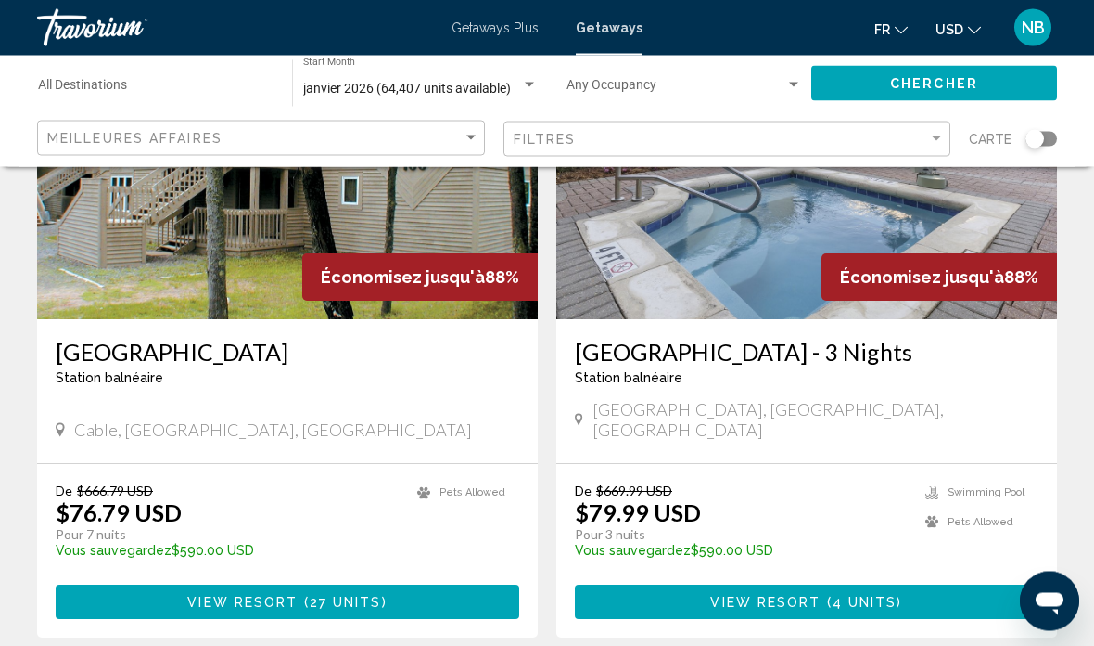
scroll to position [3448, 0]
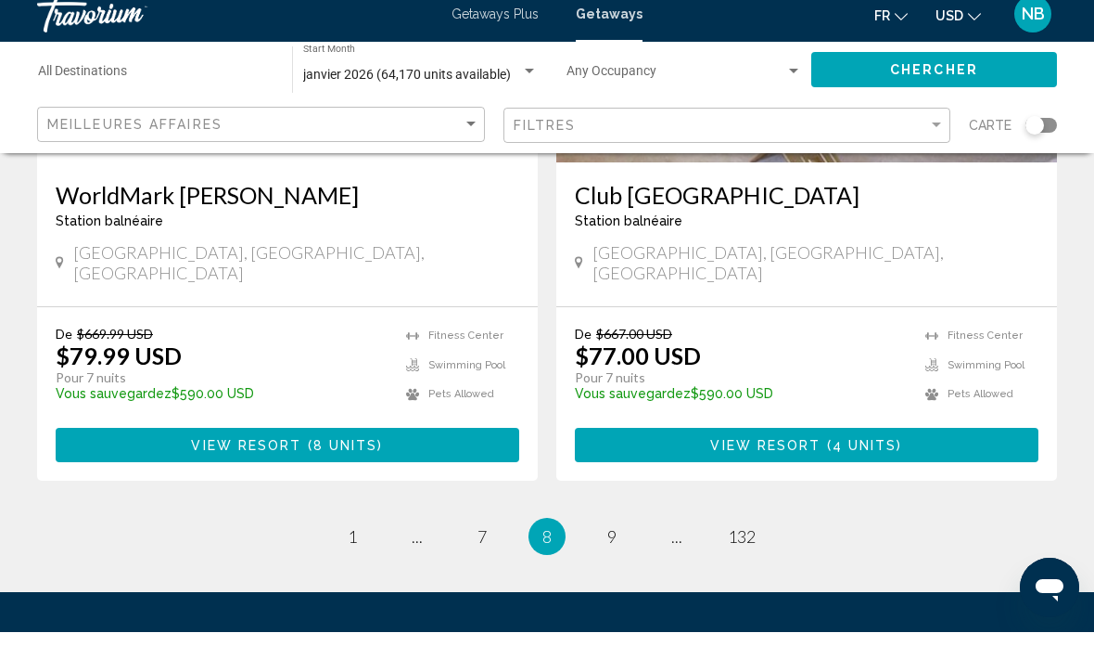
scroll to position [3764, 0]
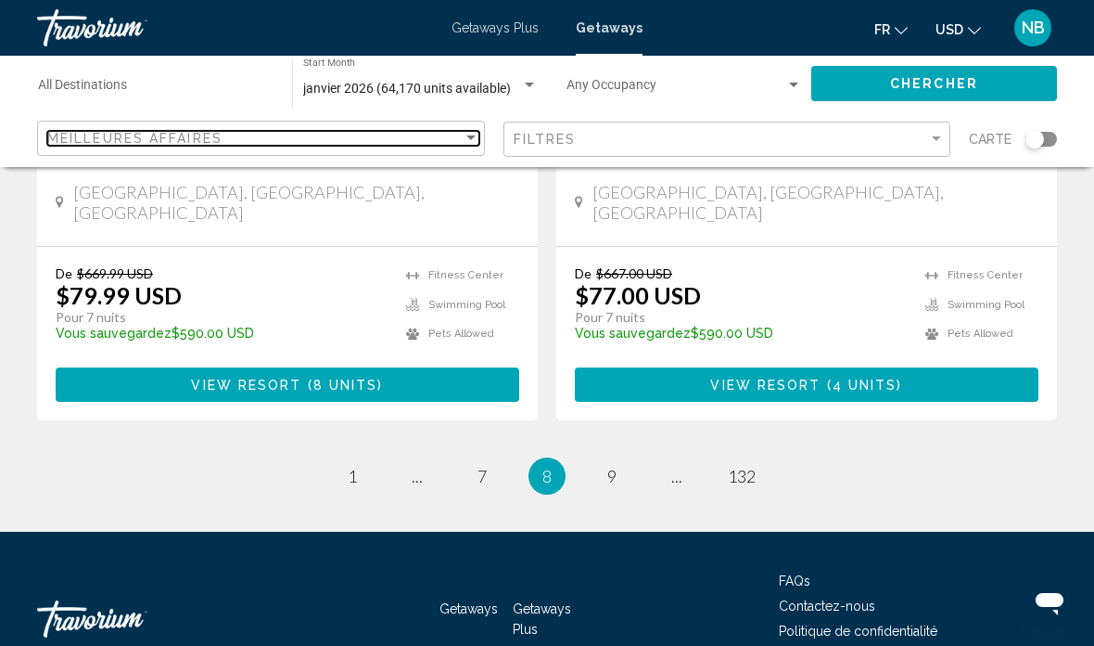
click at [62, 134] on span "Meilleures affaires" at bounding box center [134, 138] width 175 height 15
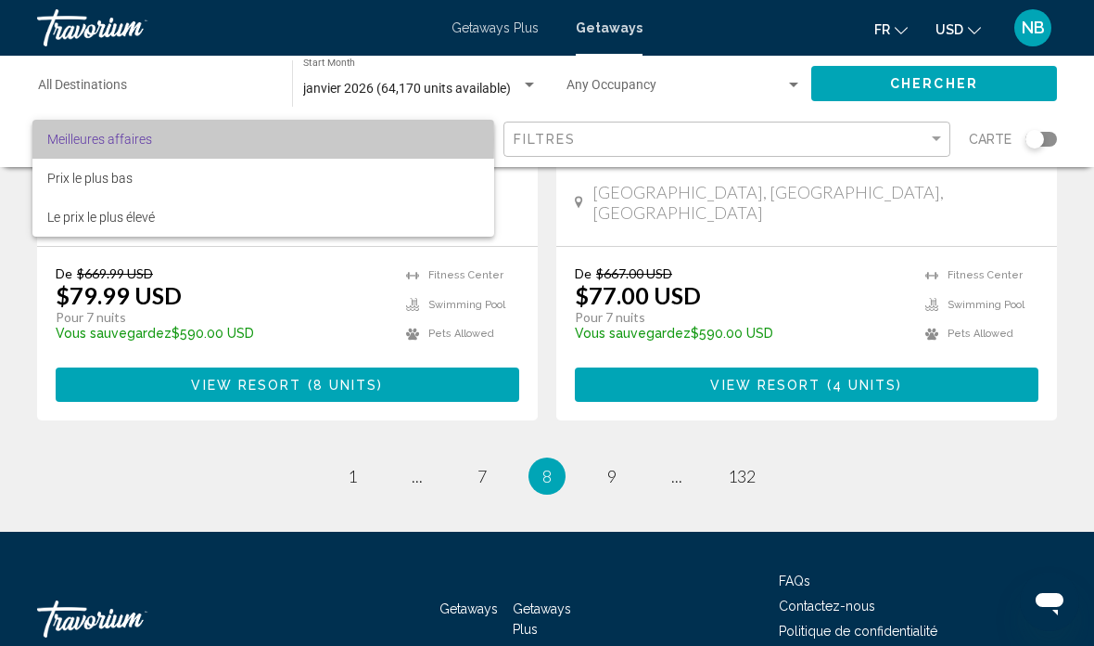
click at [58, 140] on span "Meilleures affaires" at bounding box center [99, 139] width 105 height 15
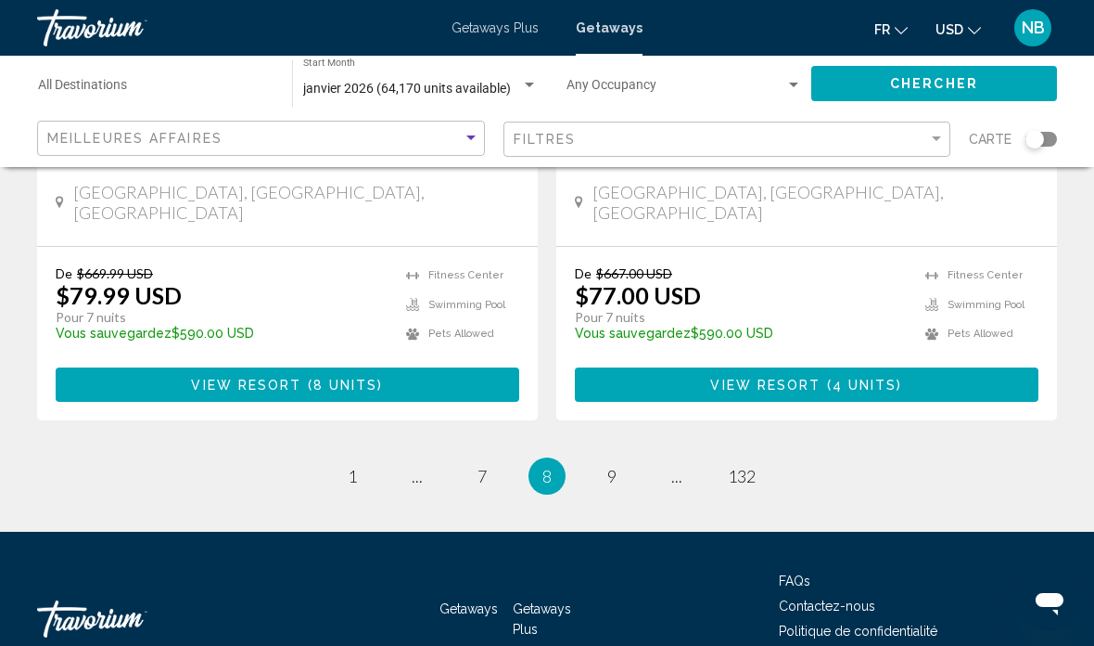
click at [54, 74] on div "Destination All Destinations" at bounding box center [156, 83] width 236 height 51
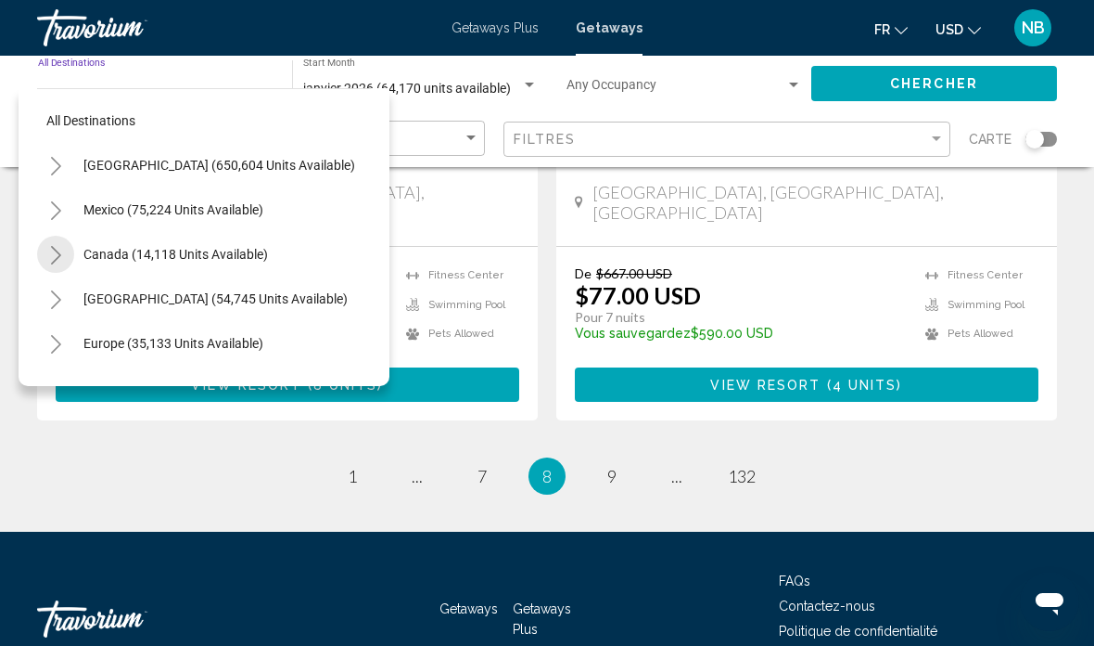
click at [71, 243] on button "Toggle Canada (14,118 units available)" at bounding box center [55, 254] width 37 height 37
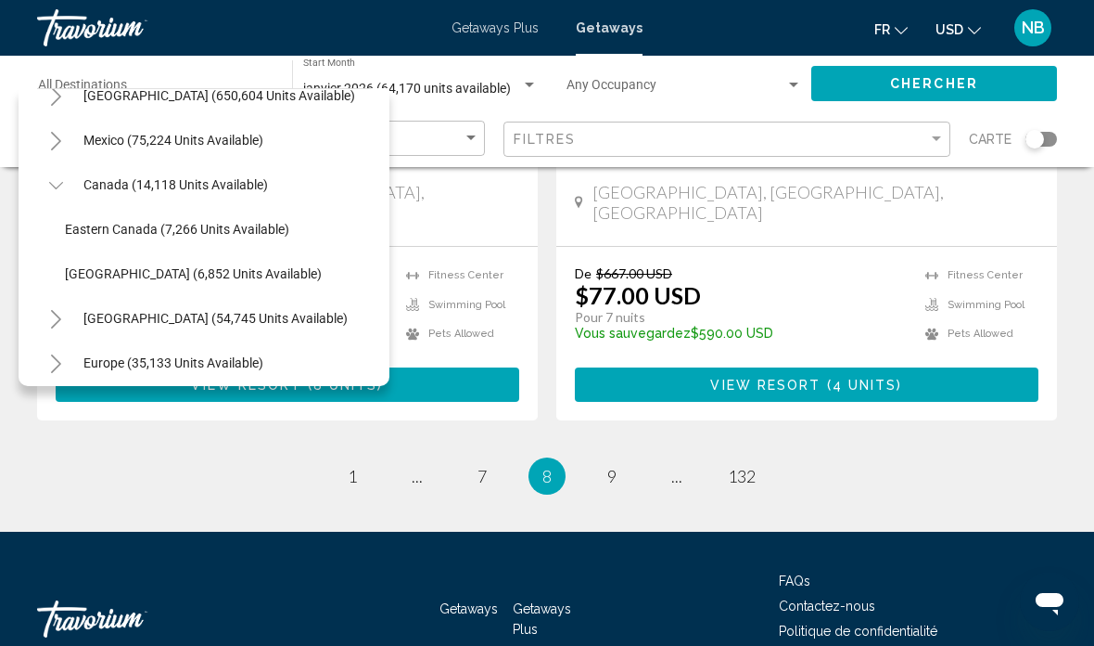
scroll to position [70, 0]
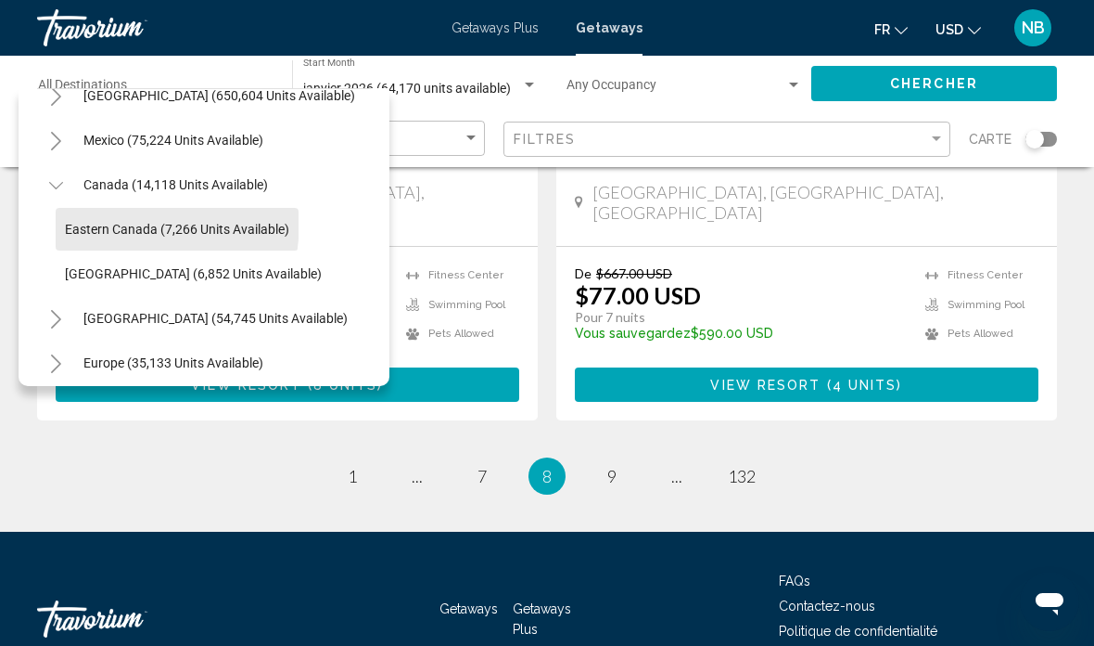
click at [70, 220] on button "Eastern Canada (7,266 units available)" at bounding box center [177, 229] width 243 height 43
type input "**********"
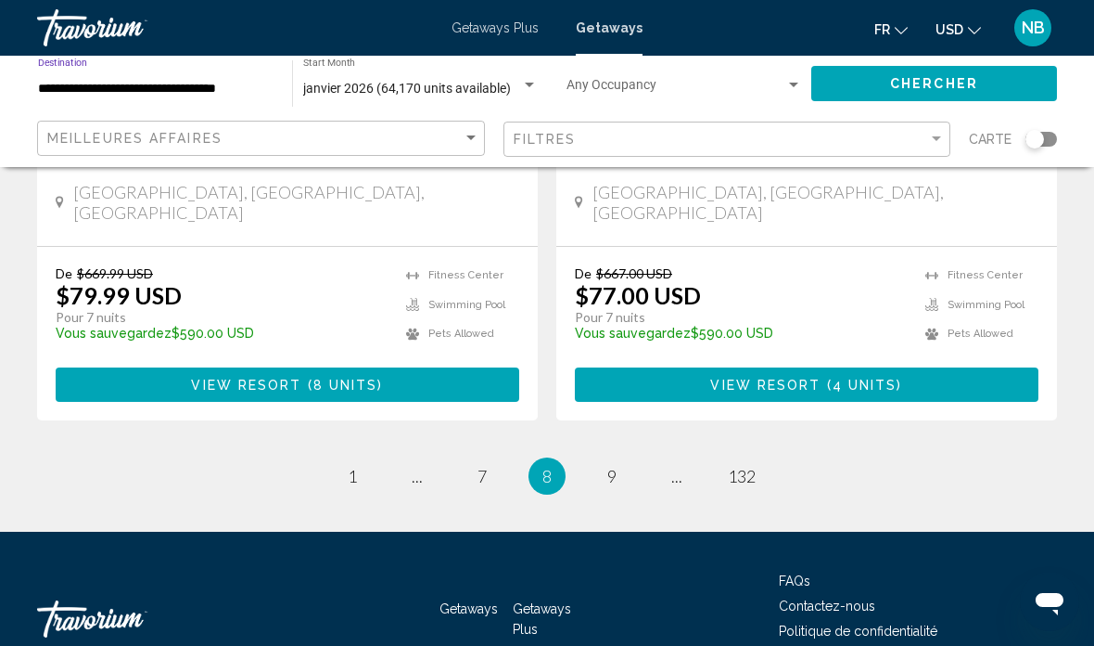
click at [328, 83] on span "janvier 2026 (64,170 units available)" at bounding box center [407, 88] width 208 height 15
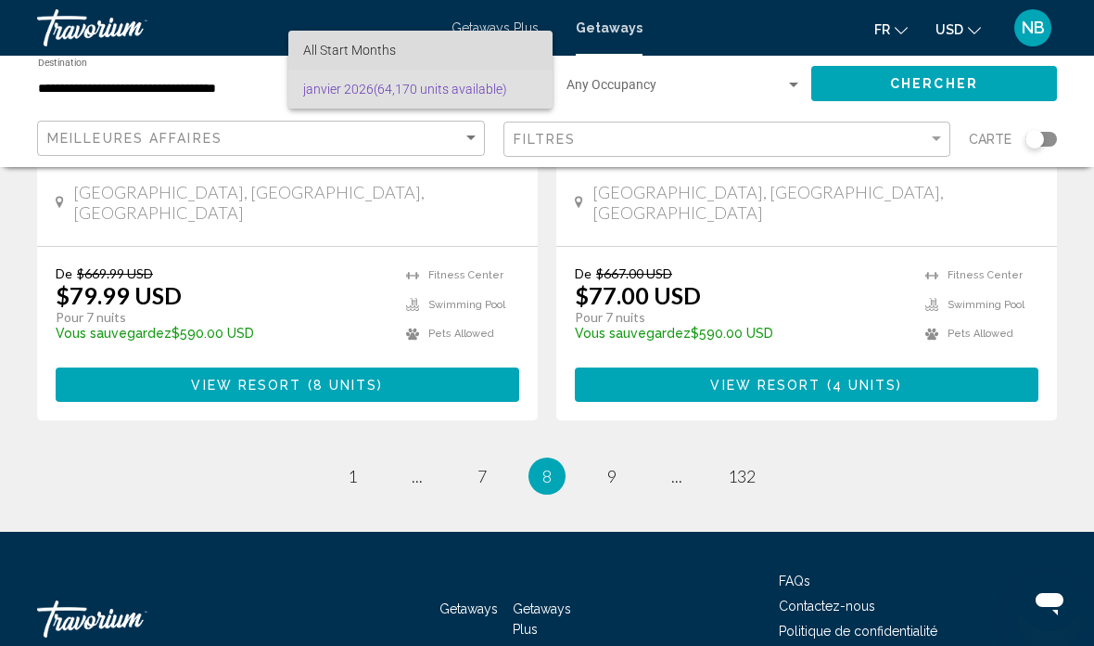
click at [307, 53] on span "All Start Months" at bounding box center [349, 50] width 93 height 15
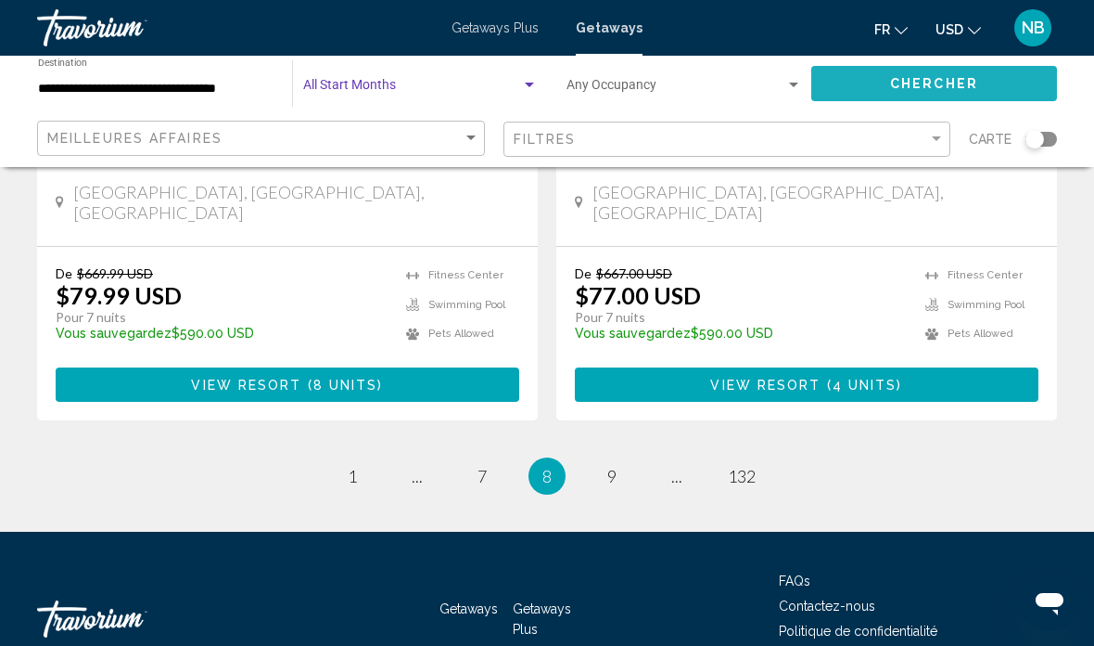
click at [868, 77] on button "Chercher" at bounding box center [935, 83] width 246 height 34
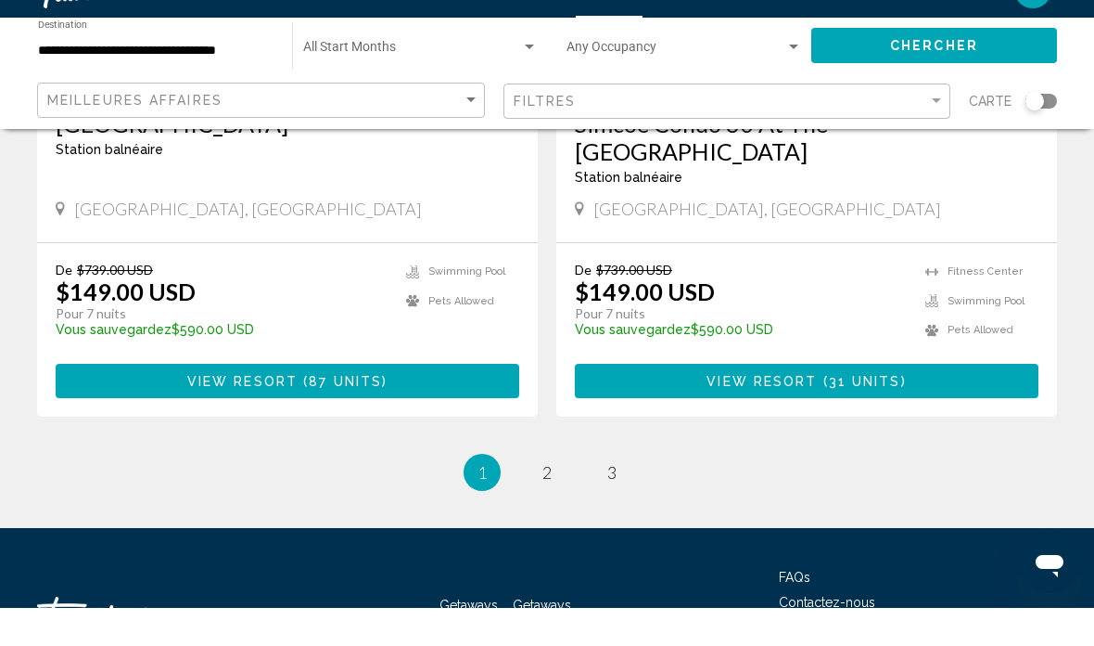
scroll to position [3708, 0]
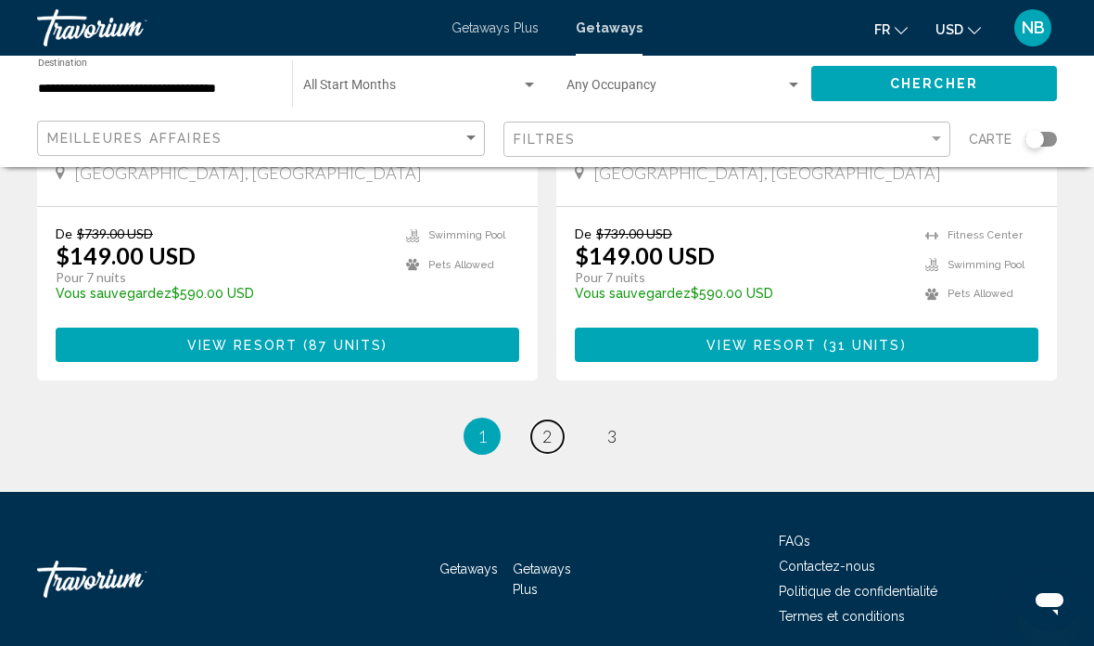
click at [538, 420] on link "page 2" at bounding box center [547, 436] width 32 height 32
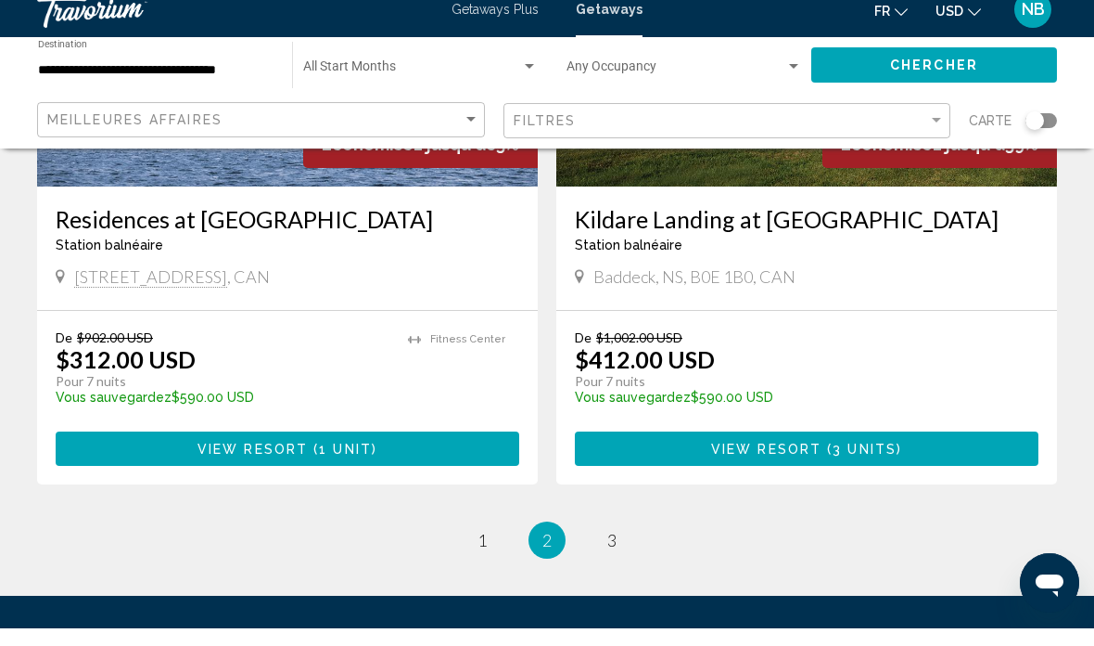
scroll to position [3708, 0]
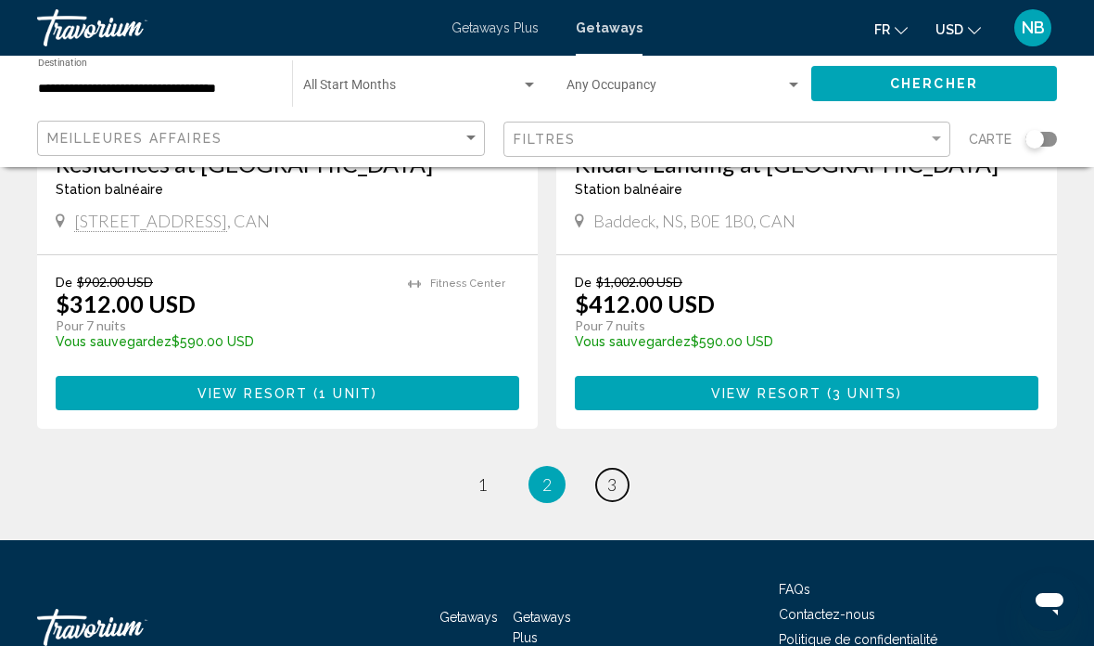
click at [615, 474] on span "3" at bounding box center [611, 484] width 9 height 20
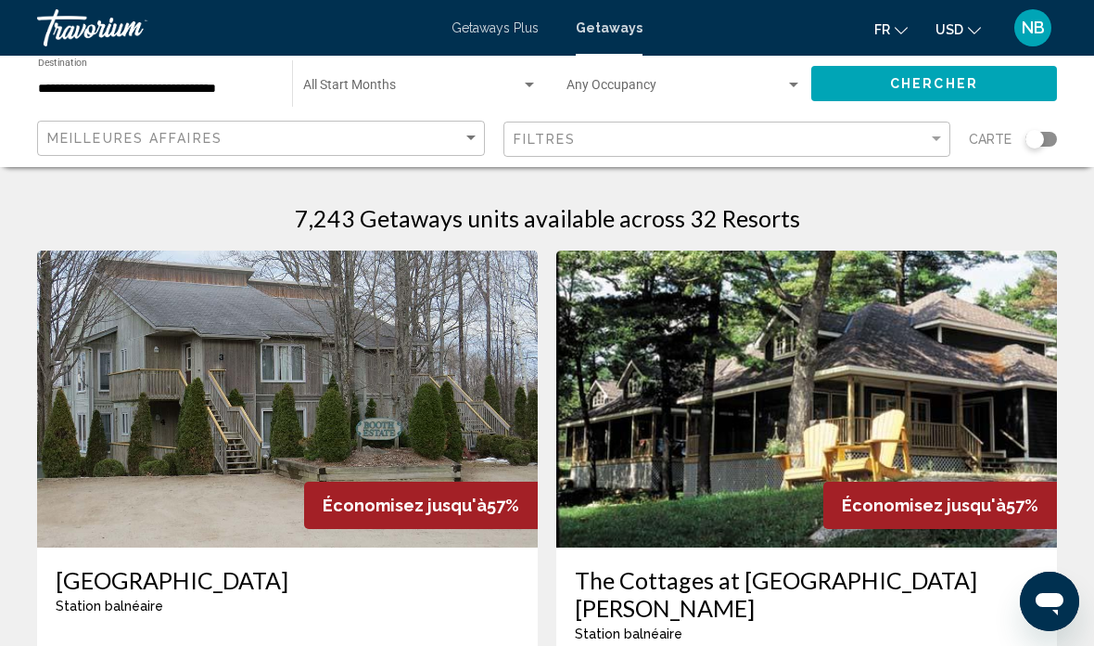
click at [475, 27] on span "Getaways Plus" at bounding box center [495, 27] width 87 height 15
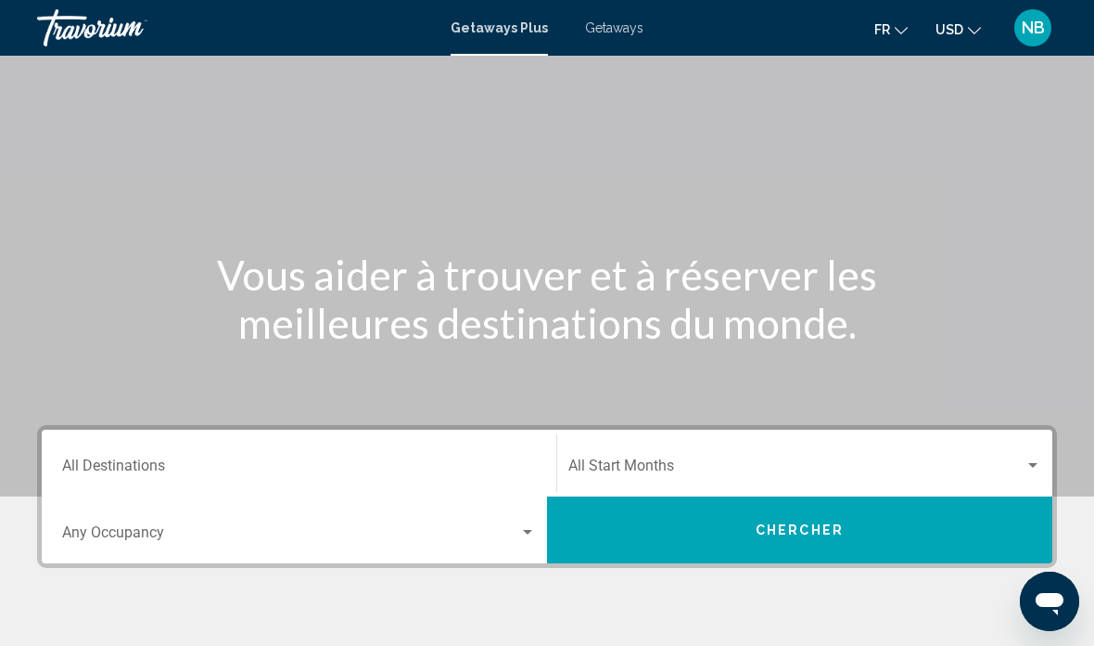
click at [99, 461] on input "Destination All Destinations" at bounding box center [299, 469] width 474 height 17
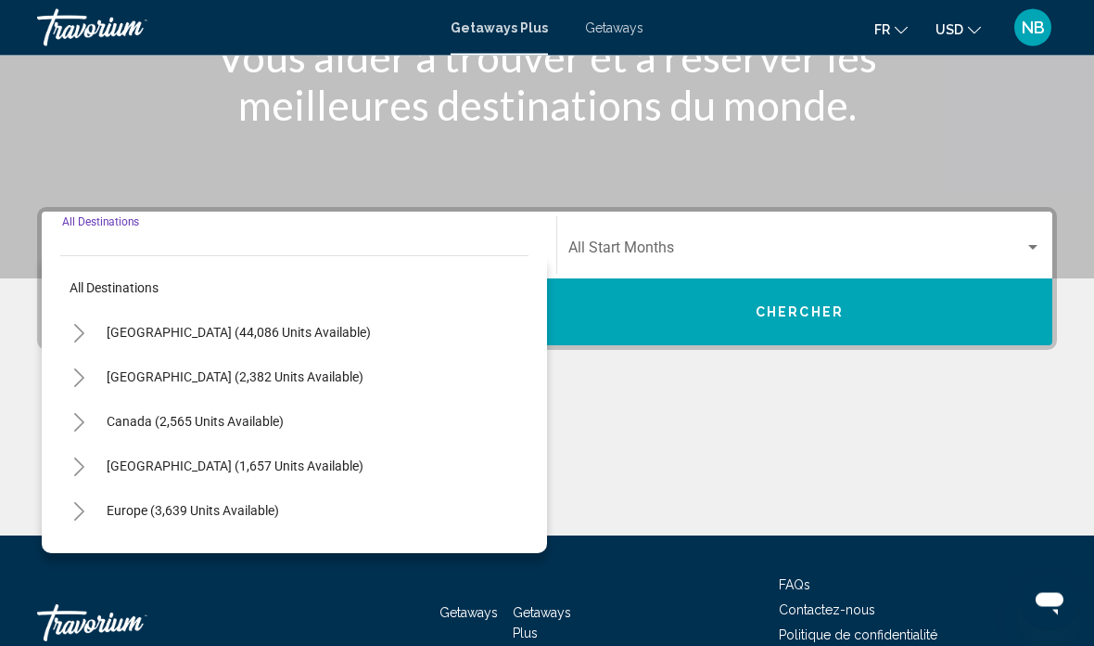
scroll to position [321, 0]
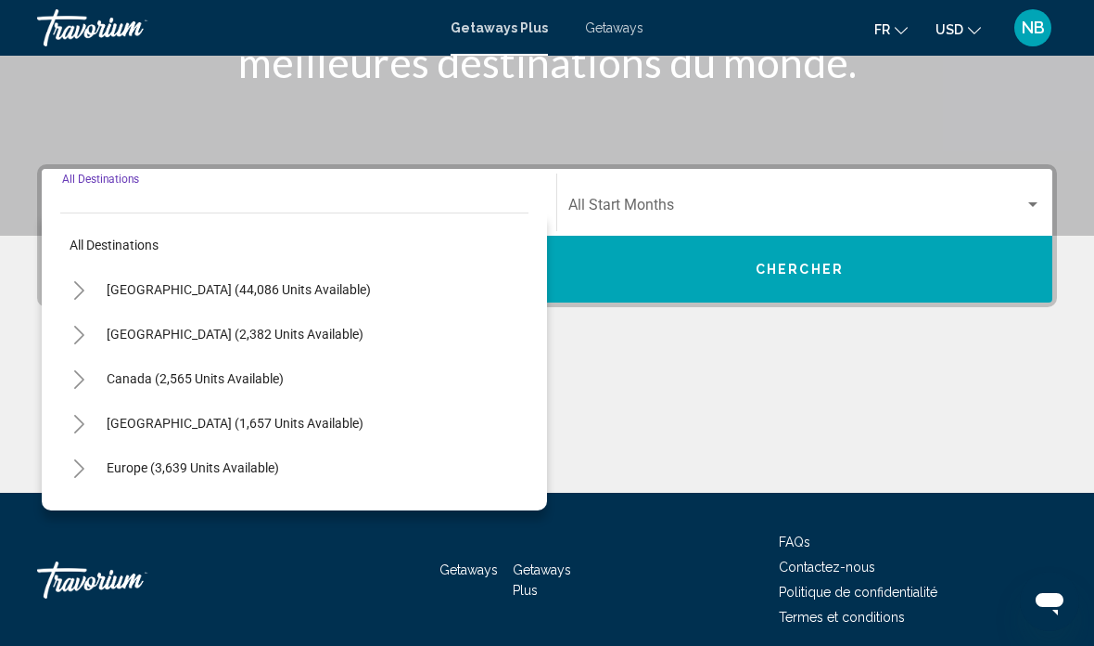
click at [65, 372] on button "Toggle Canada (2,565 units available)" at bounding box center [78, 378] width 37 height 37
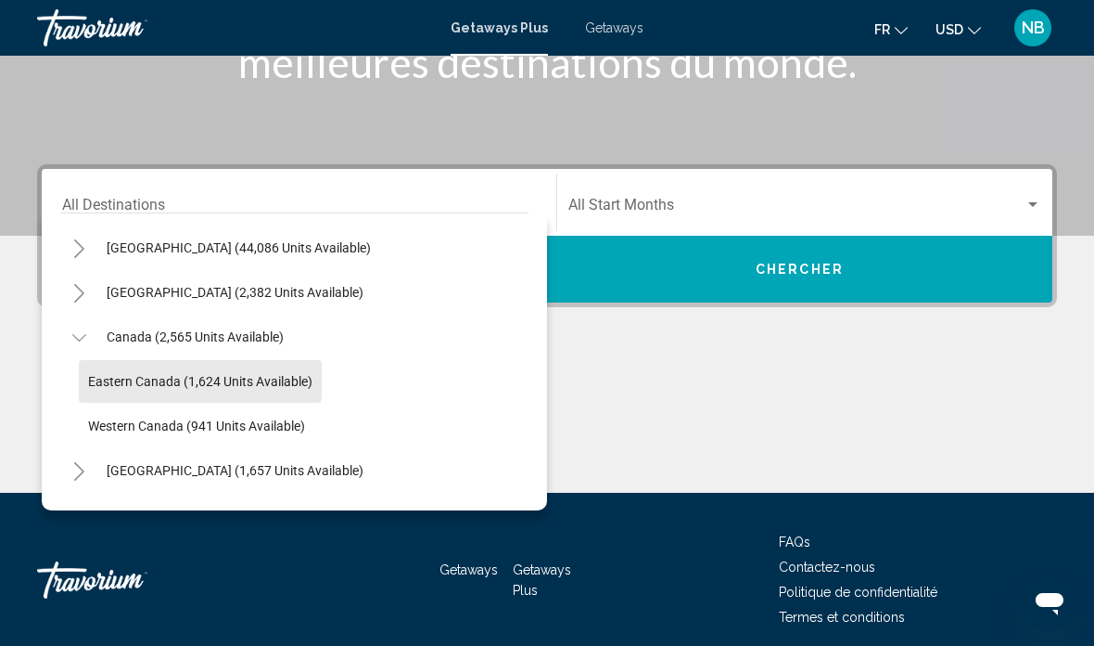
scroll to position [45, 0]
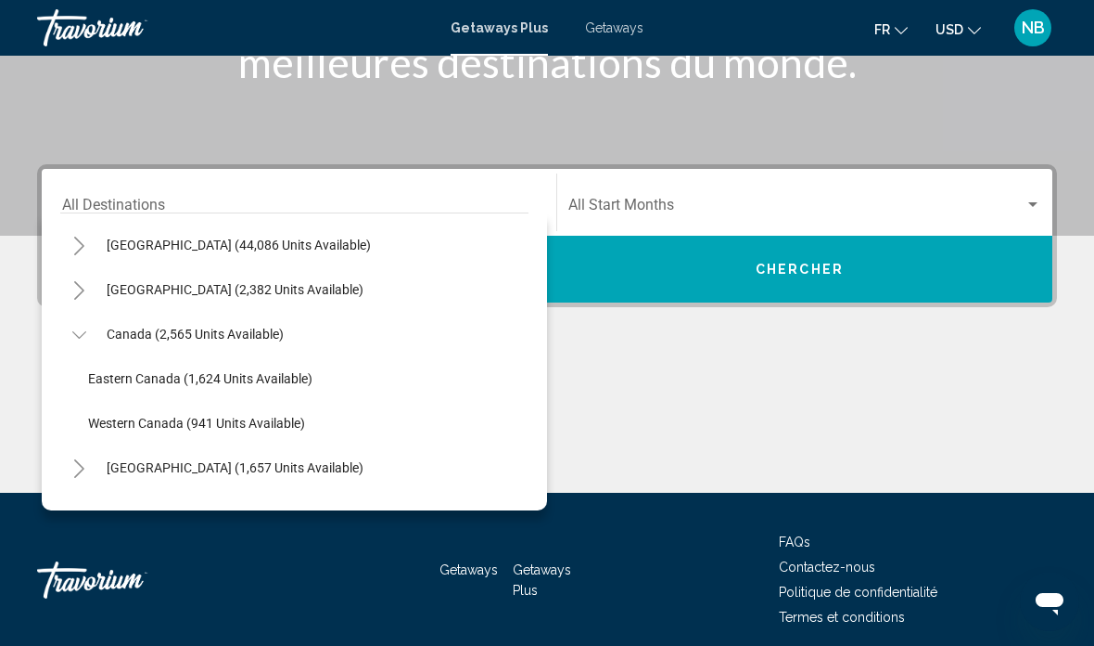
click at [96, 383] on span "Eastern Canada (1,624 units available)" at bounding box center [200, 378] width 224 height 15
type input "**********"
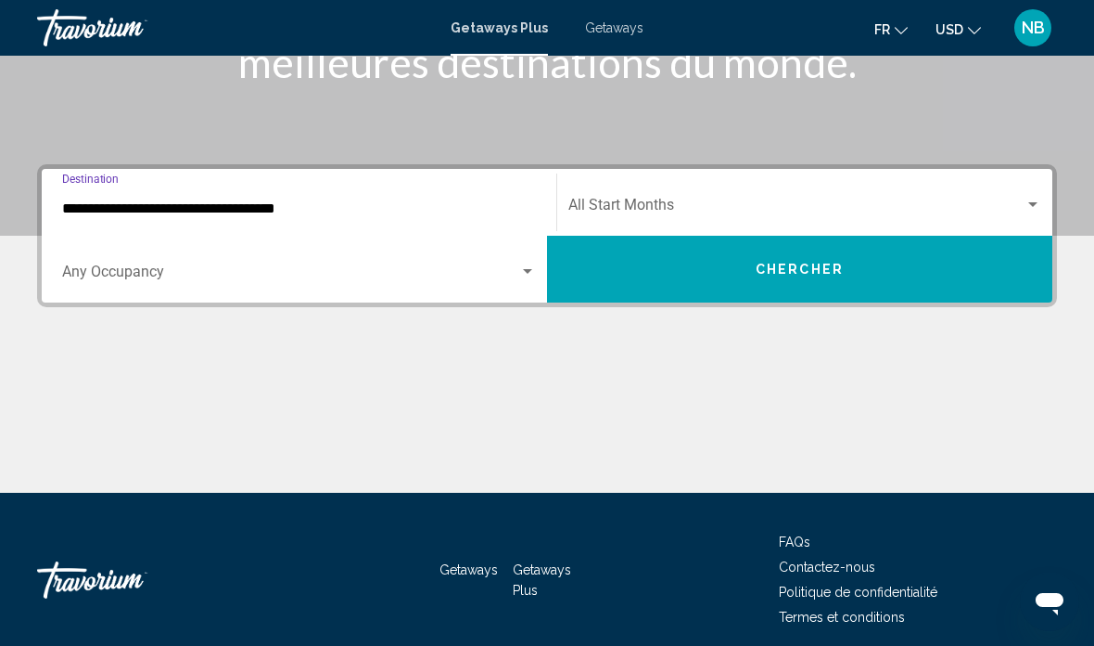
click at [645, 277] on button "Chercher" at bounding box center [799, 269] width 505 height 67
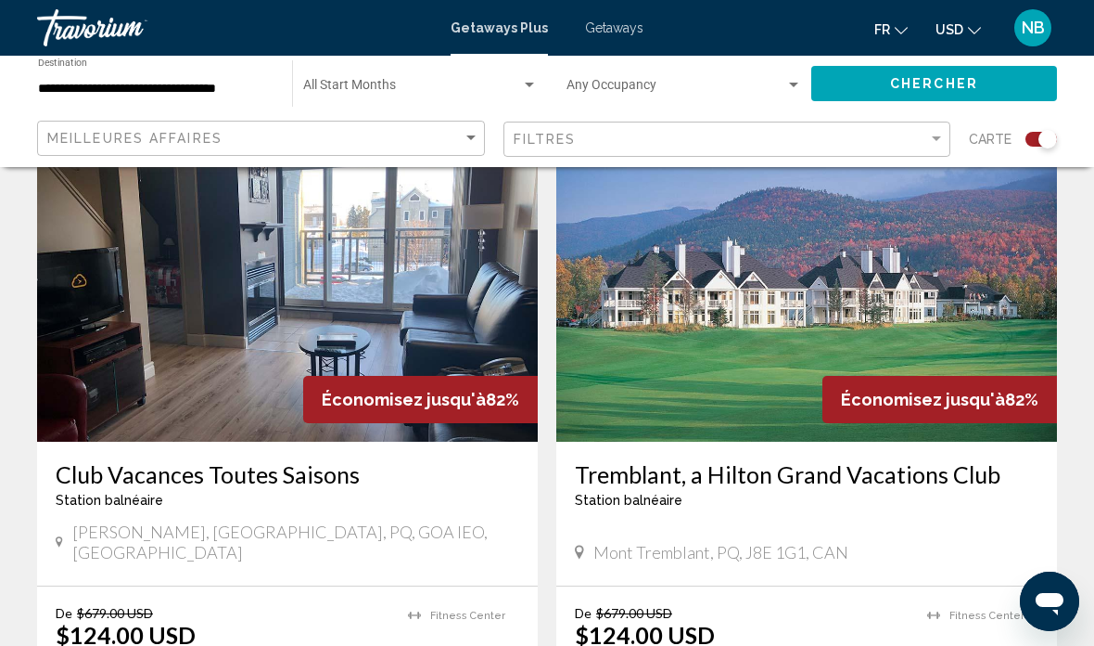
scroll to position [1334, 0]
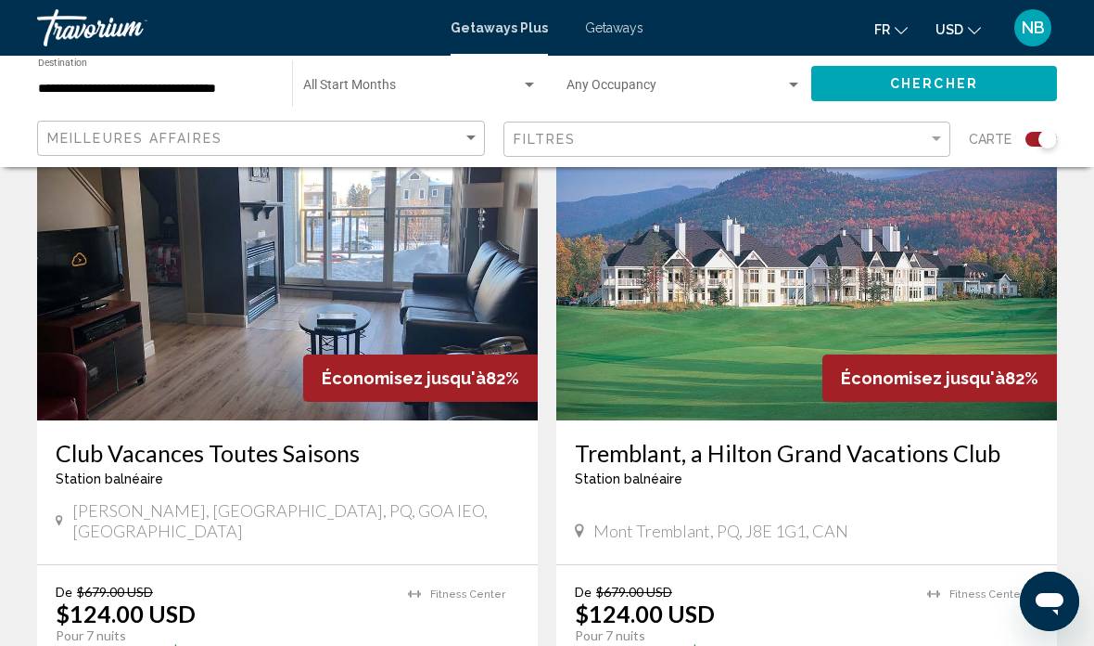
click at [989, 319] on img "Main content" at bounding box center [806, 271] width 501 height 297
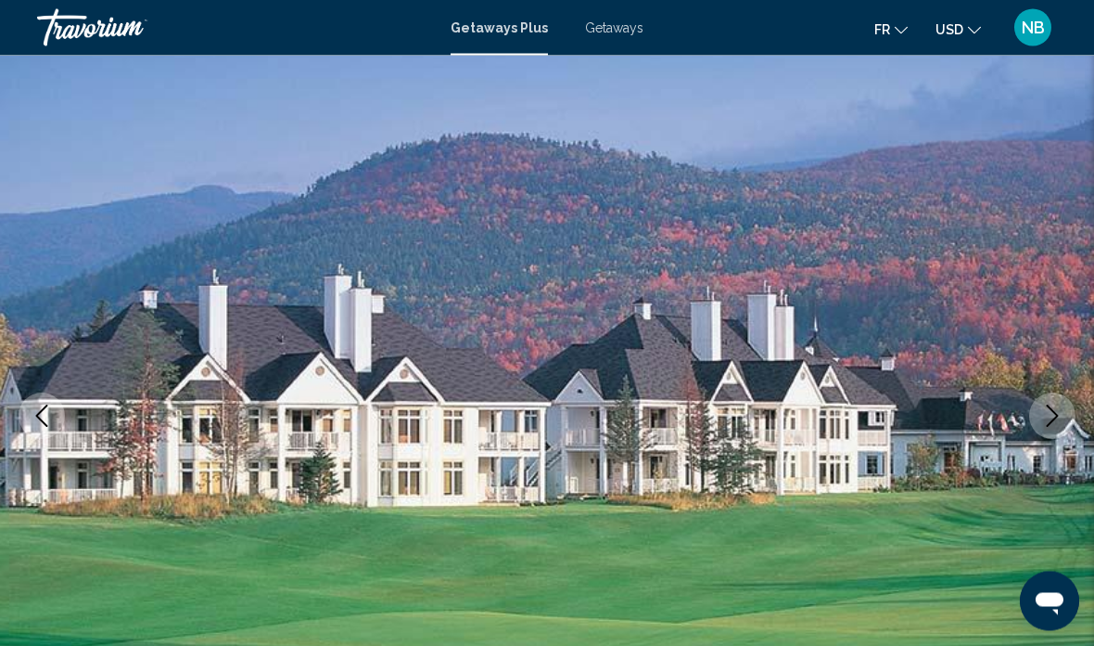
scroll to position [81, 0]
click at [1060, 412] on icon "Next image" at bounding box center [1053, 415] width 22 height 22
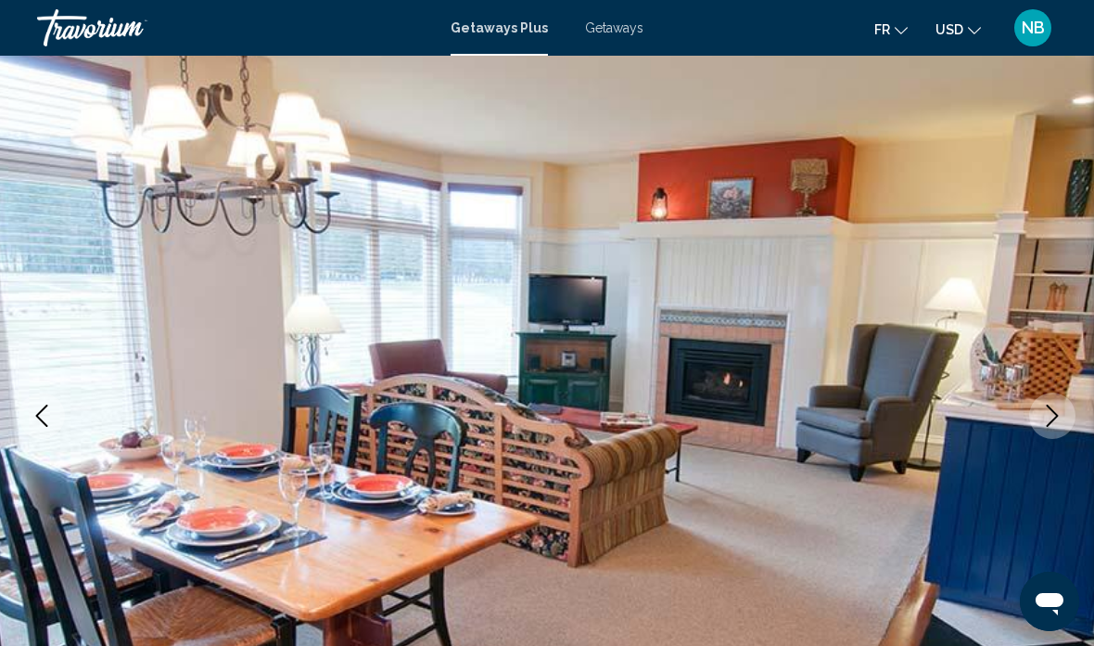
click at [1040, 410] on button "Next image" at bounding box center [1052, 415] width 46 height 46
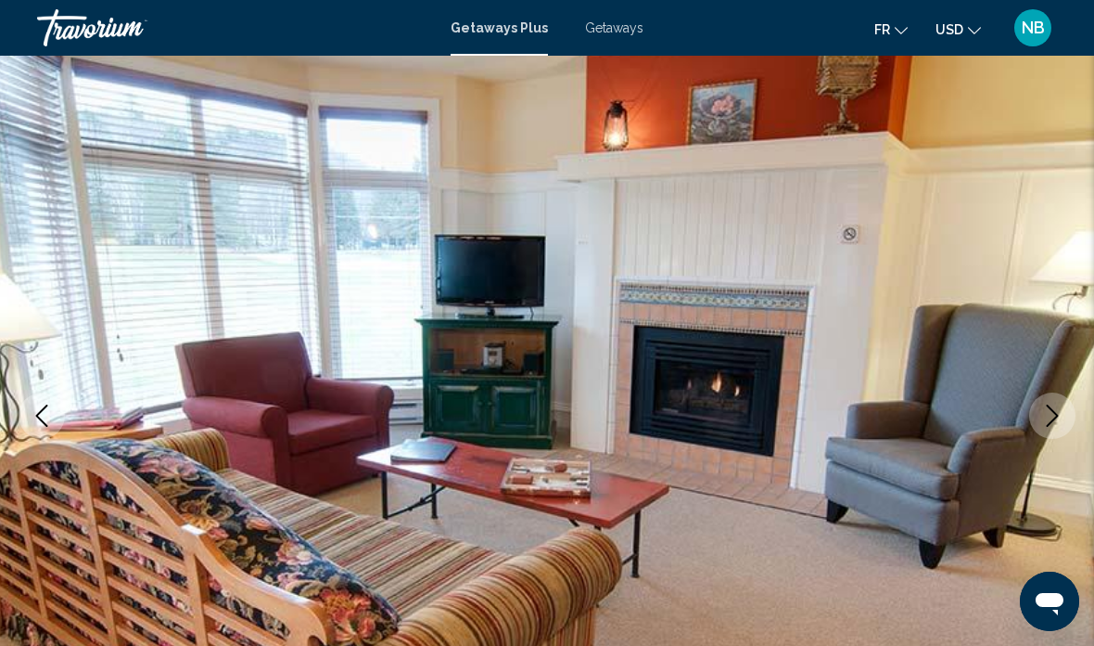
click at [1048, 407] on icon "Next image" at bounding box center [1053, 415] width 22 height 22
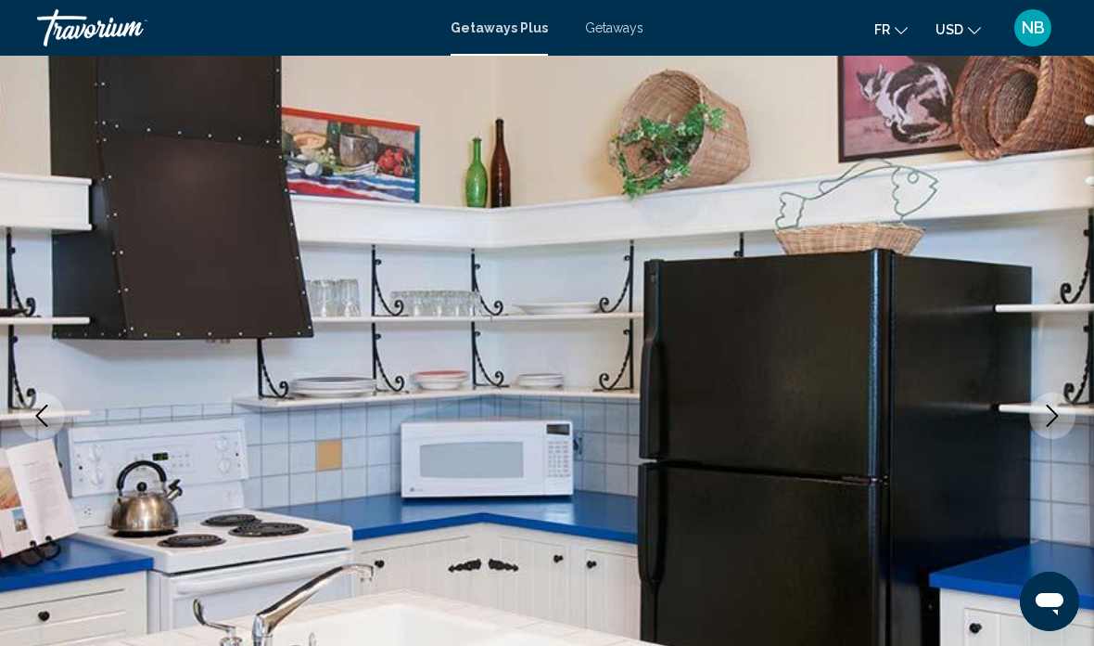
click at [1048, 414] on icon "Next image" at bounding box center [1053, 415] width 22 height 22
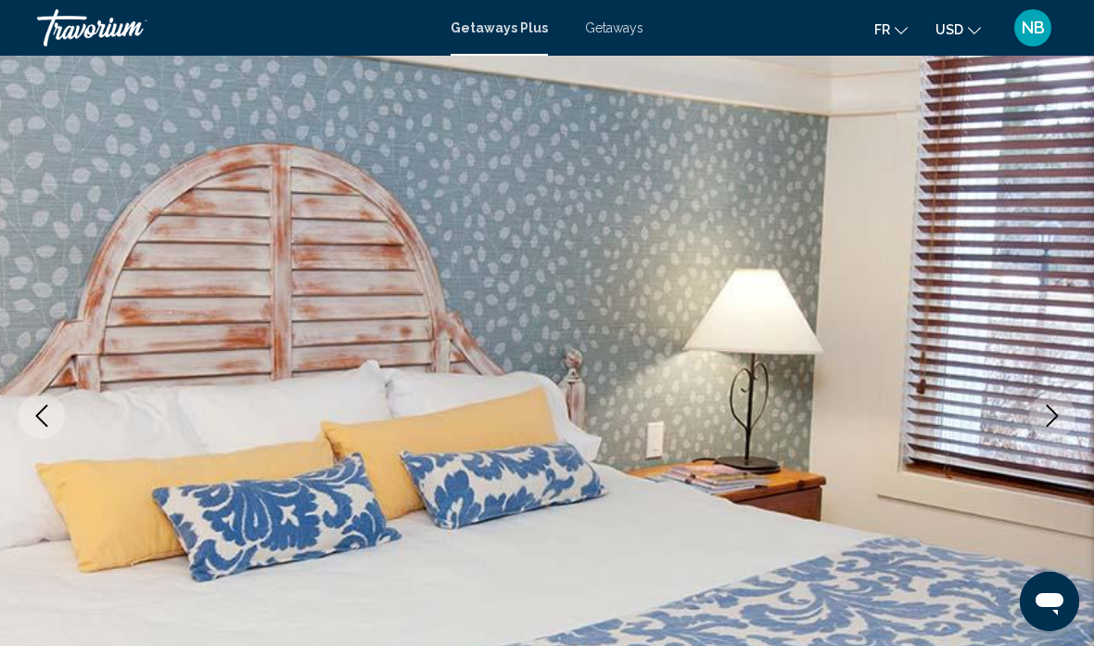
click at [1048, 416] on icon "Next image" at bounding box center [1053, 415] width 22 height 22
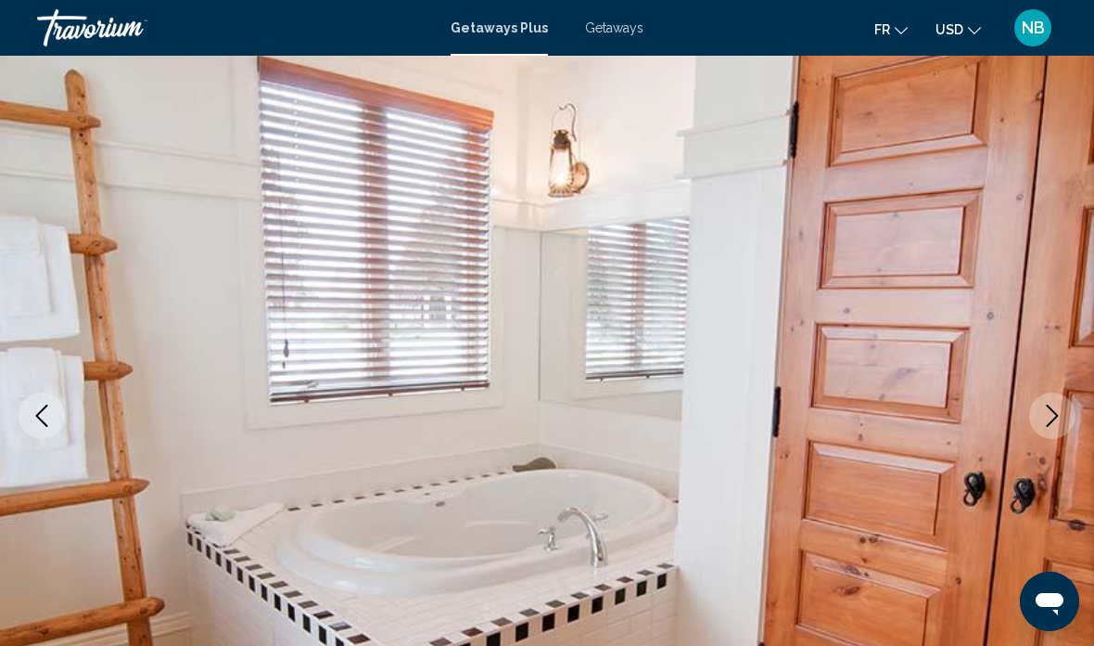
click at [1053, 412] on icon "Next image" at bounding box center [1053, 415] width 22 height 22
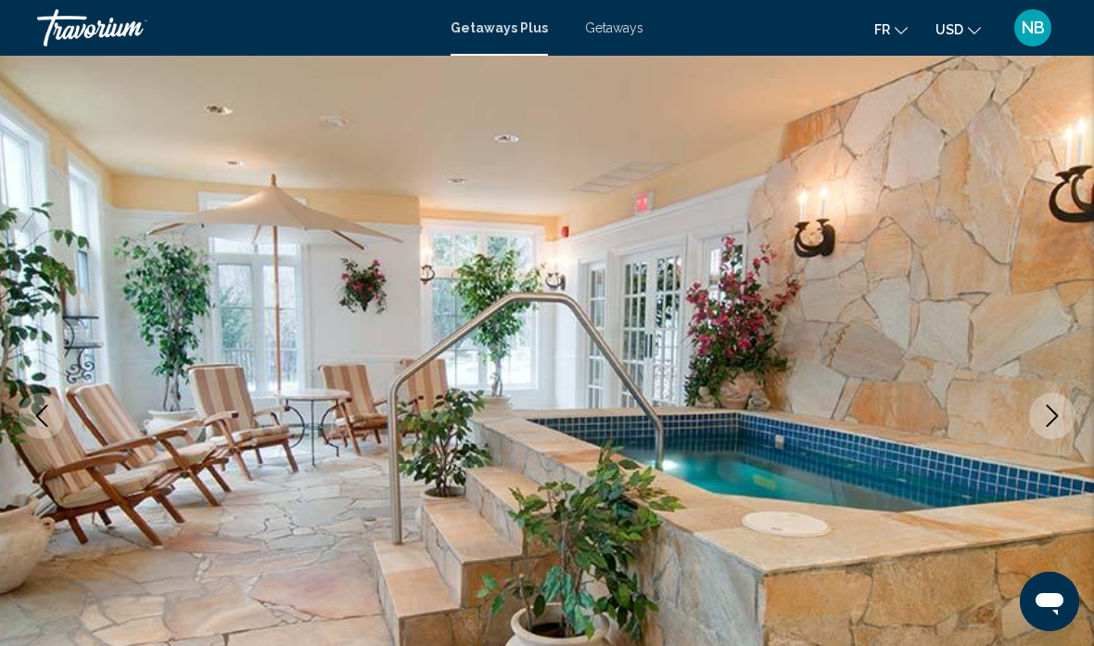
click at [1048, 416] on icon "Next image" at bounding box center [1053, 415] width 22 height 22
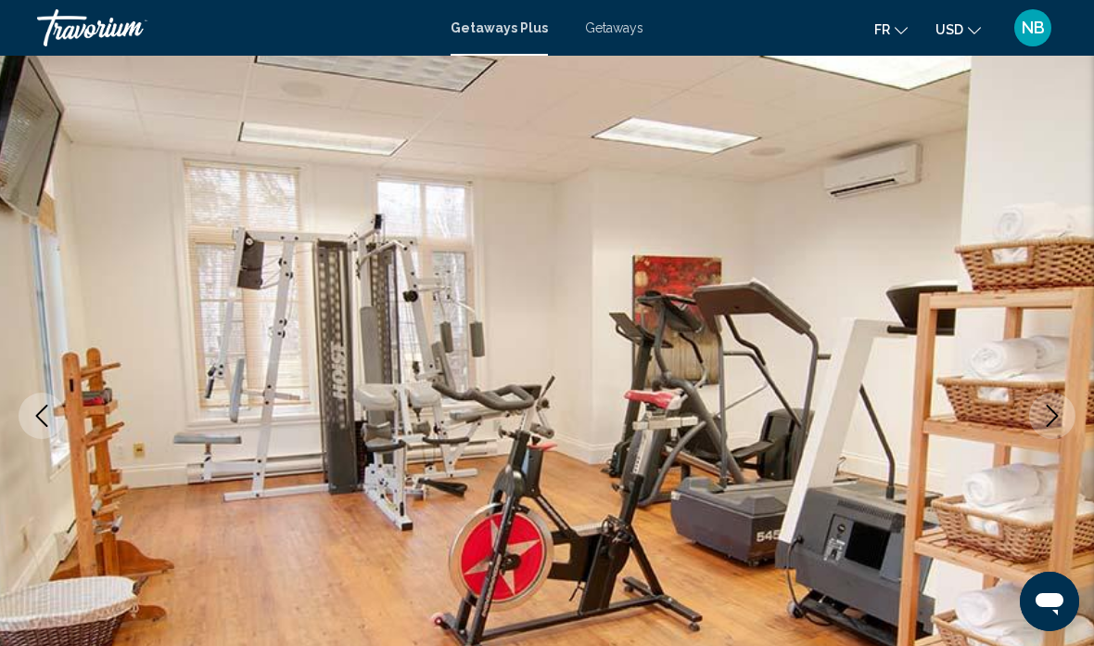
click at [1055, 411] on icon "Next image" at bounding box center [1053, 415] width 22 height 22
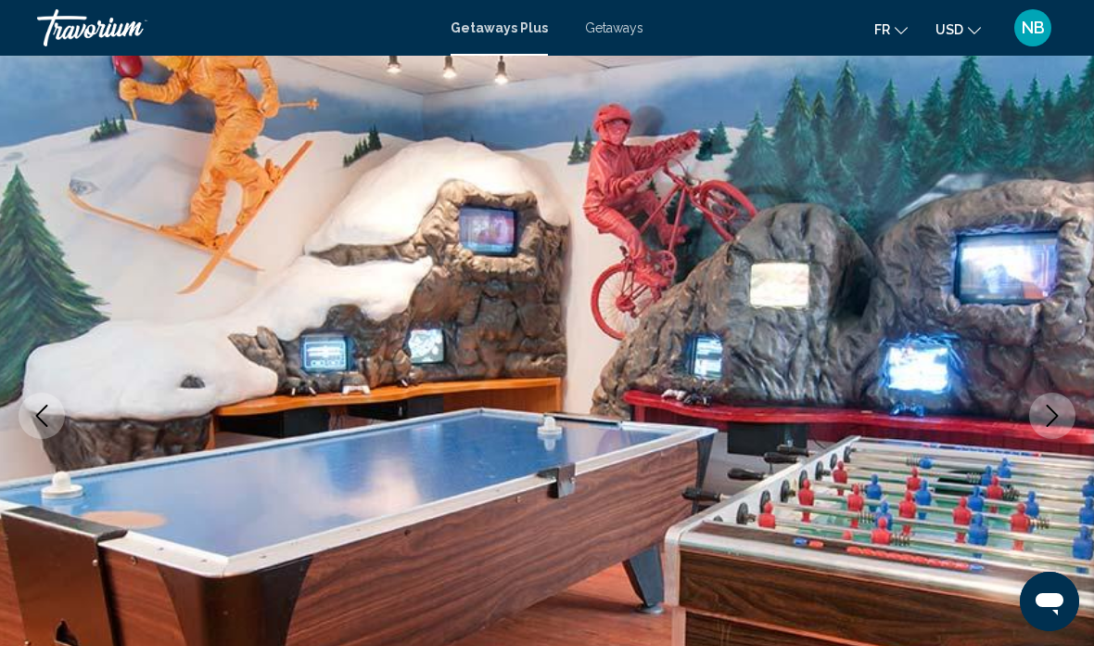
click at [1051, 413] on icon "Next image" at bounding box center [1053, 415] width 22 height 22
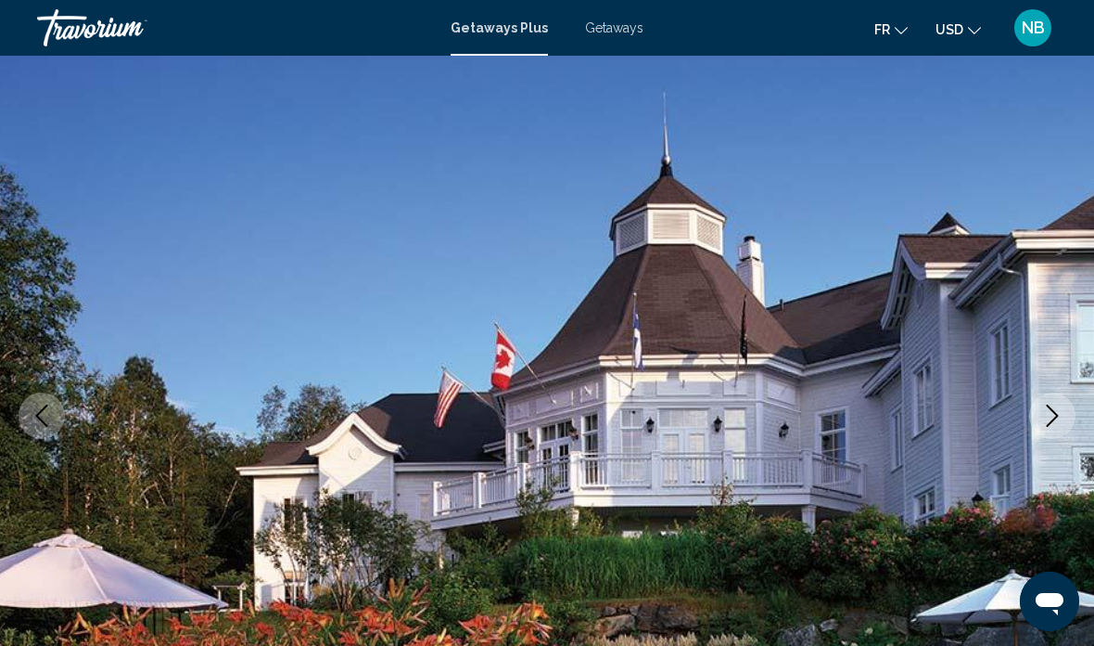
click at [1051, 416] on icon "Next image" at bounding box center [1053, 415] width 22 height 22
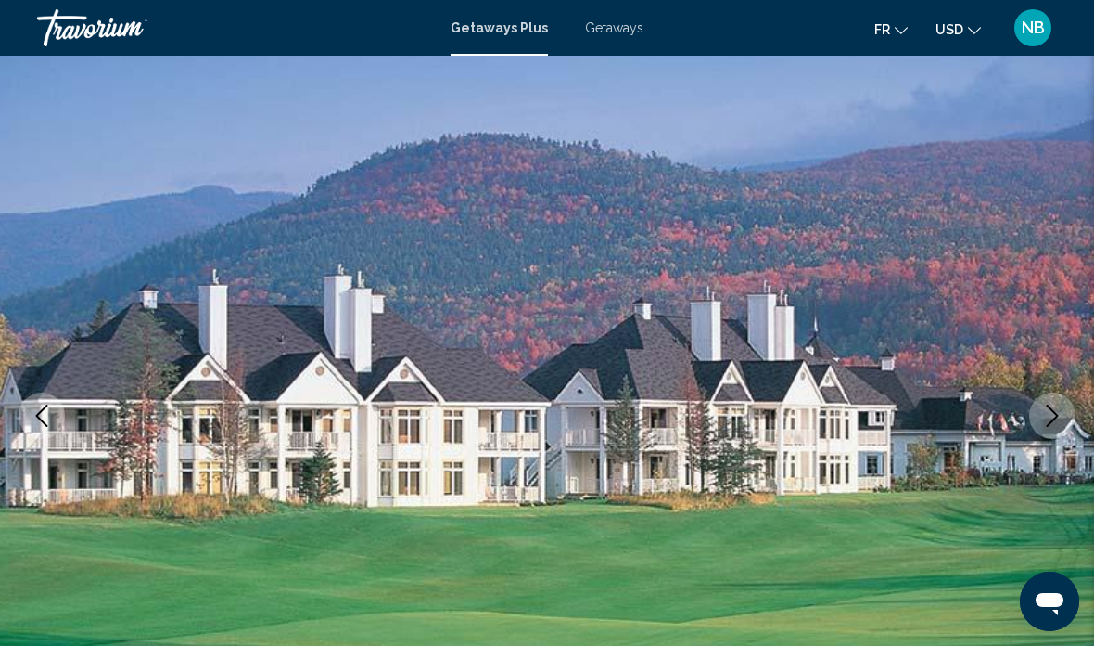
click at [1055, 413] on icon "Next image" at bounding box center [1053, 415] width 12 height 22
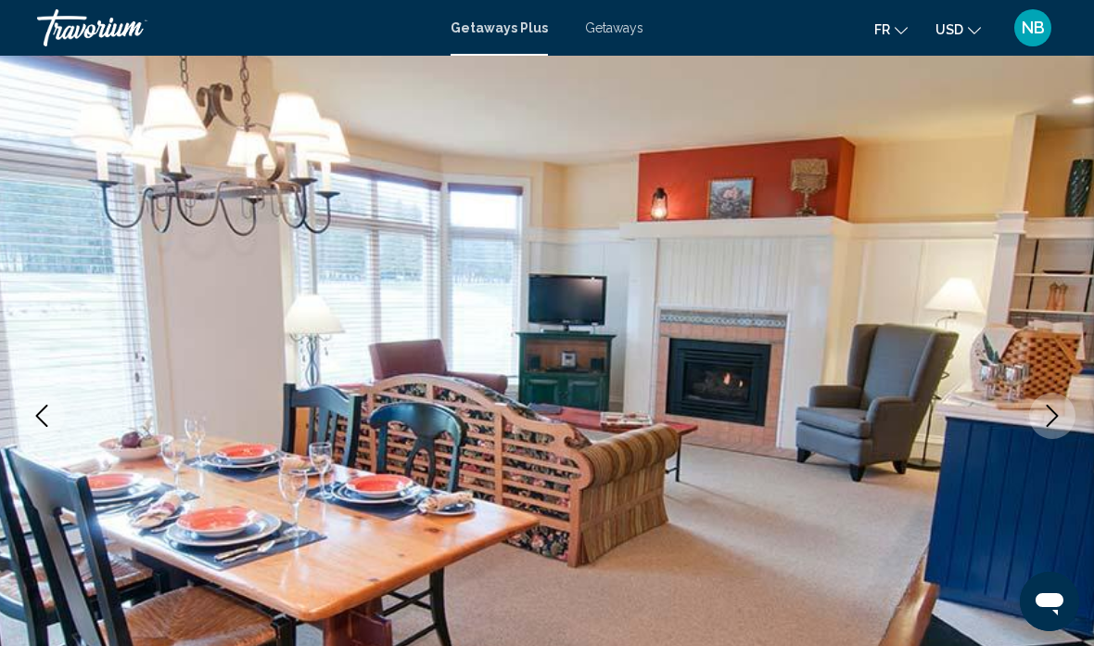
click at [1057, 401] on button "Next image" at bounding box center [1052, 415] width 46 height 46
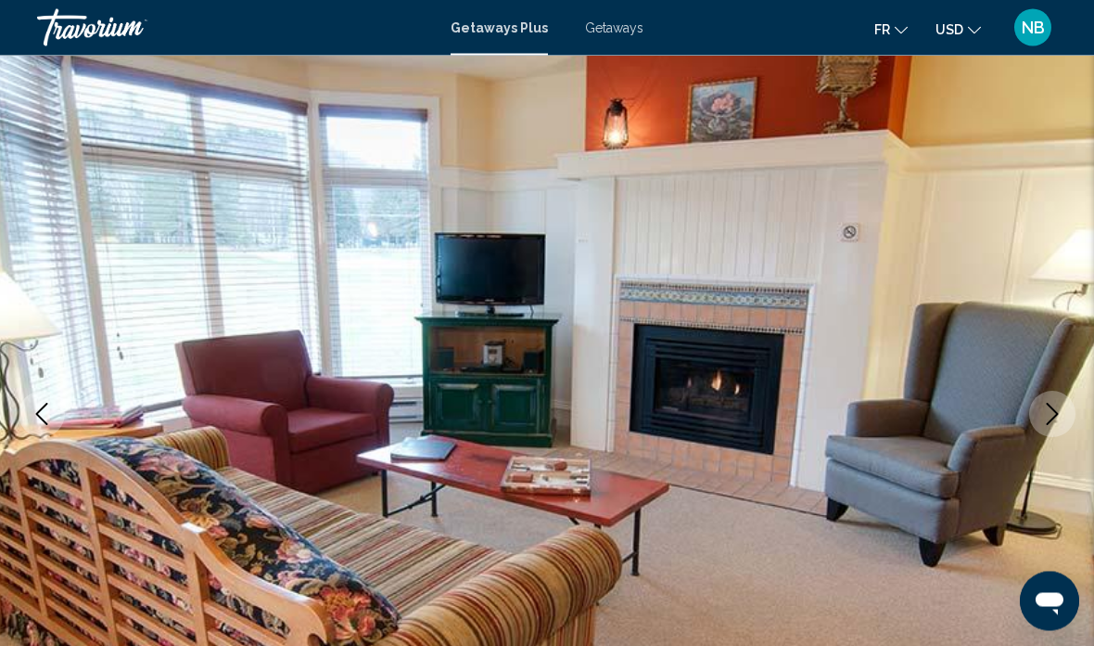
scroll to position [0, 0]
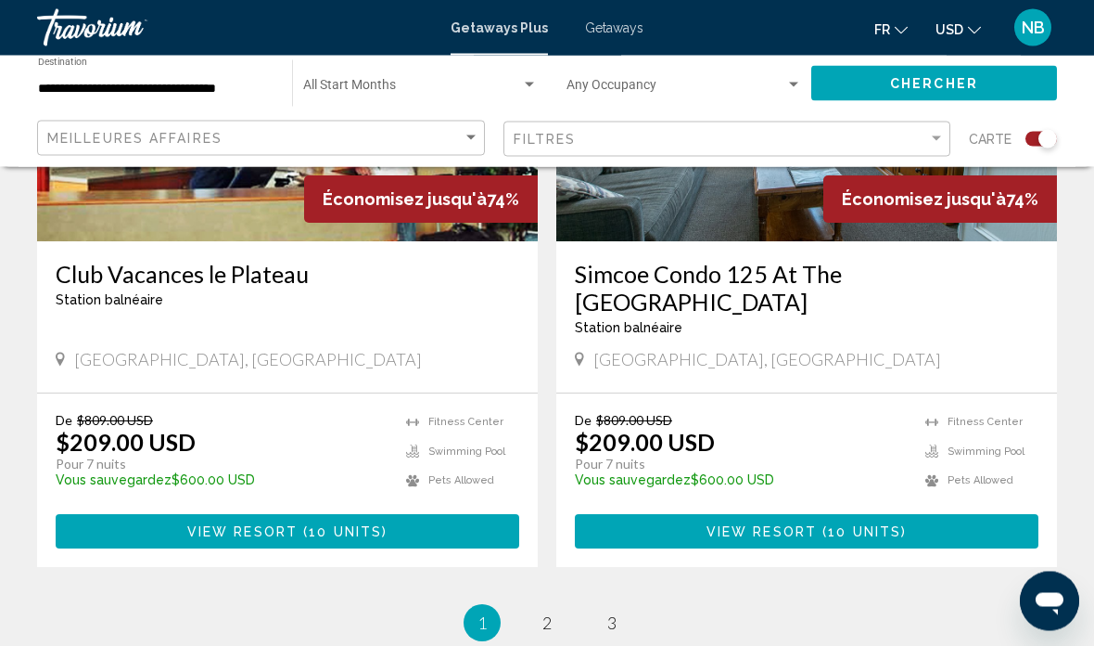
scroll to position [4283, 0]
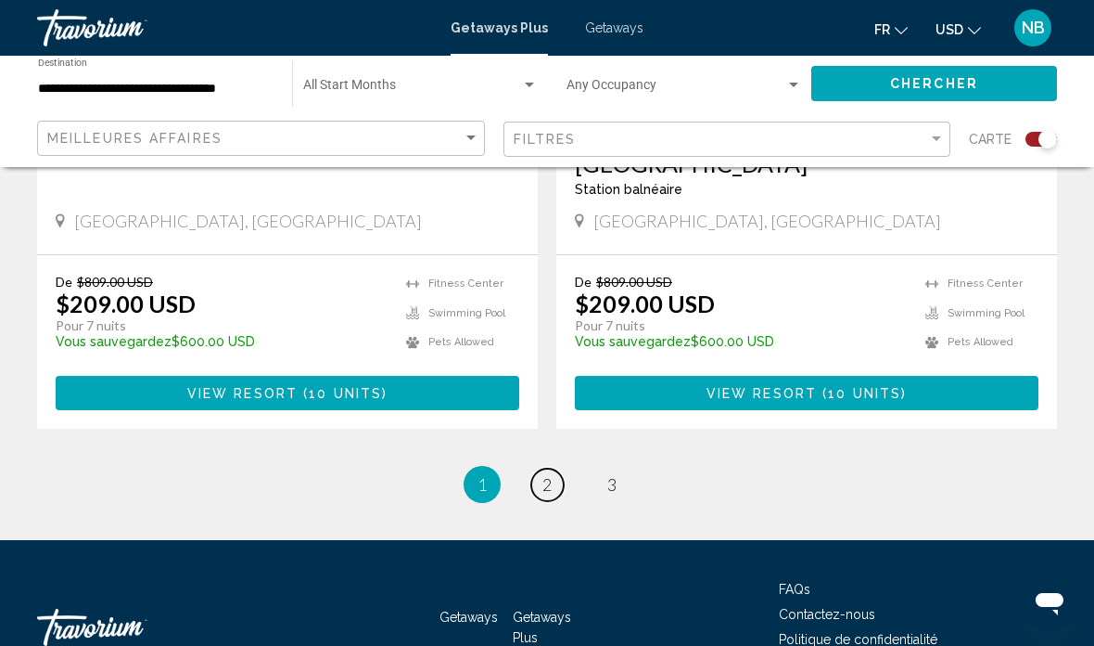
click at [545, 474] on span "2" at bounding box center [547, 484] width 9 height 20
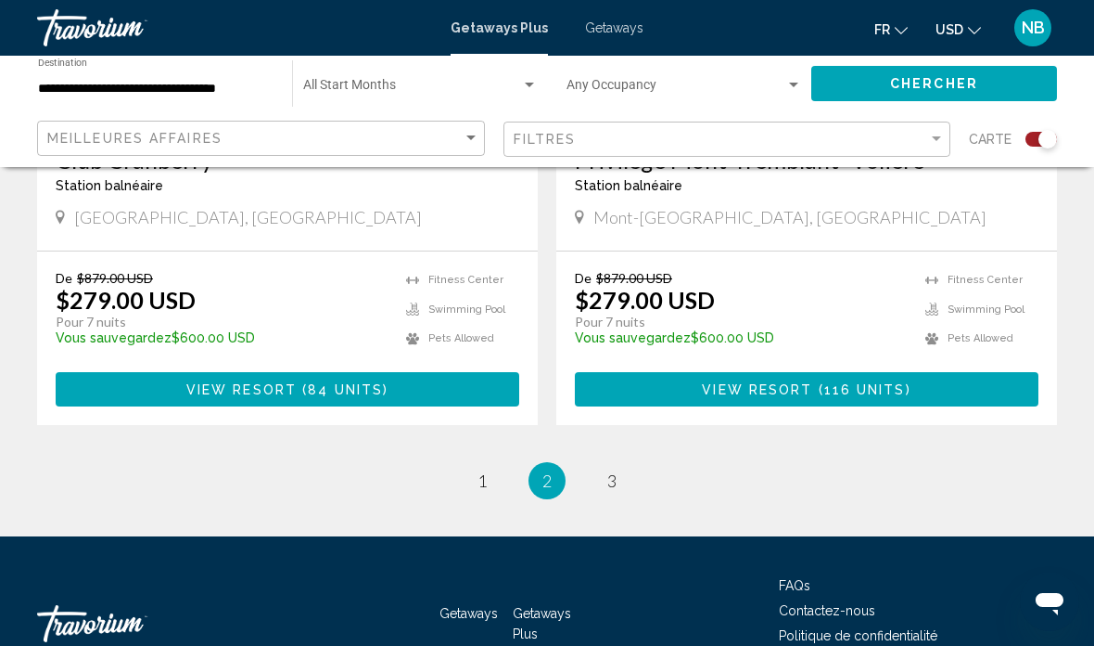
scroll to position [4283, 0]
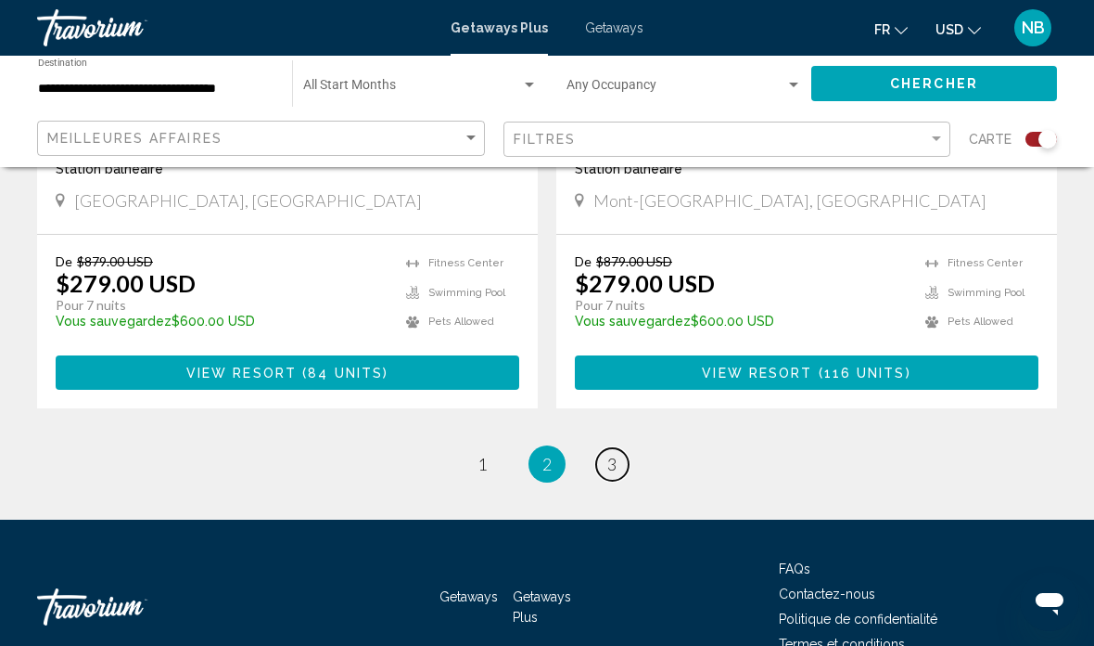
click at [612, 454] on span "3" at bounding box center [611, 464] width 9 height 20
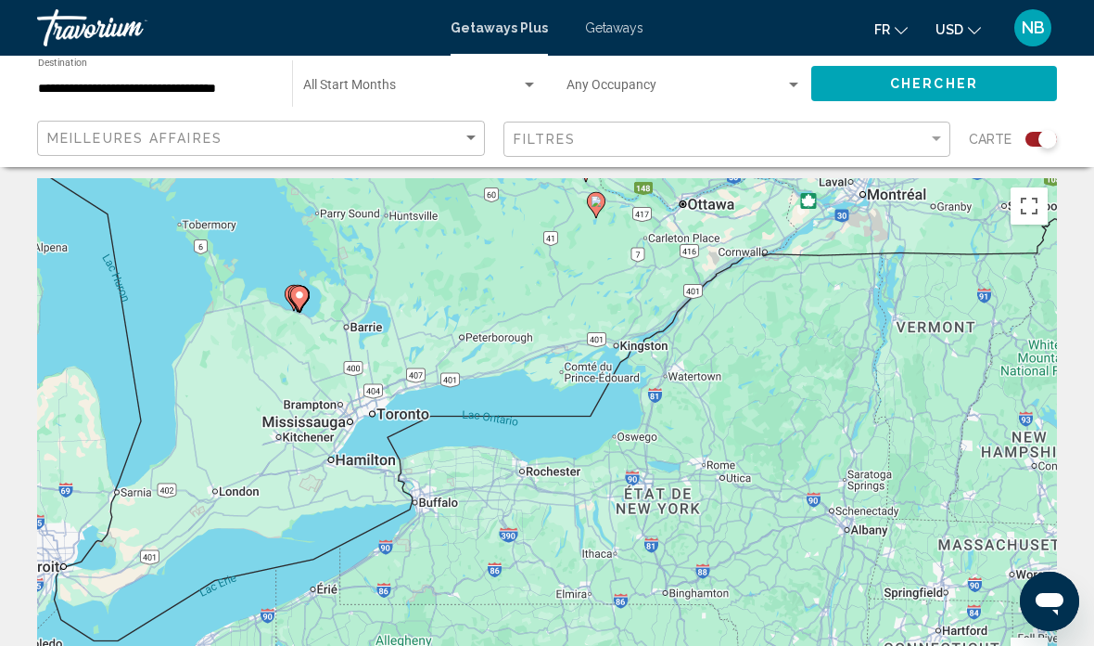
scroll to position [6, 0]
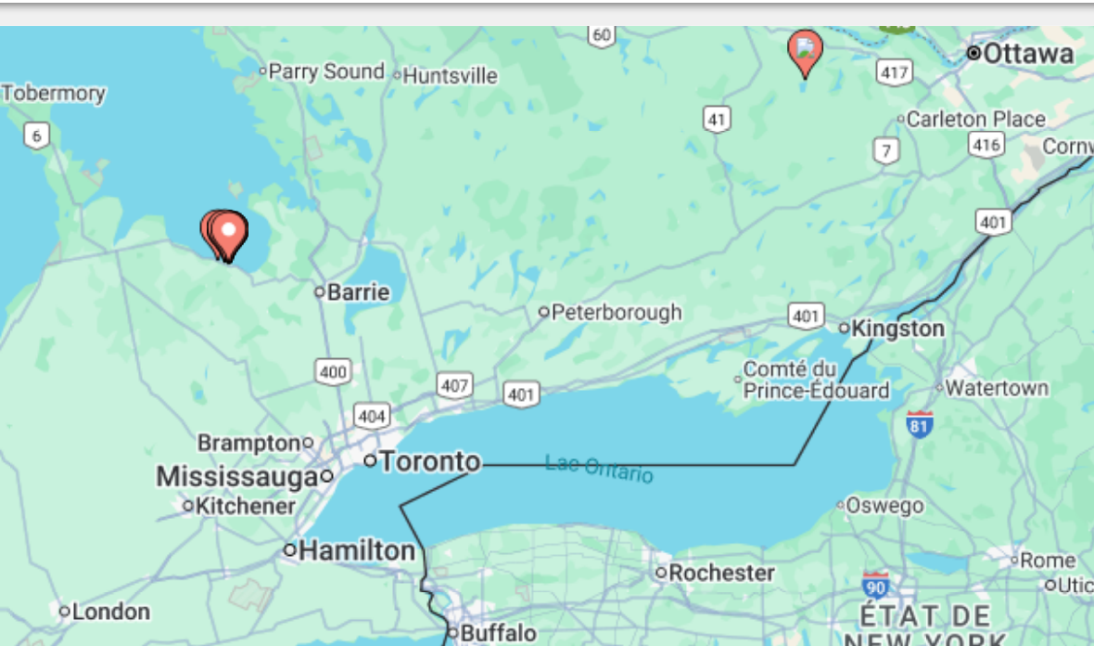
type input "**********"
click at [266, 278] on image "Main content" at bounding box center [271, 283] width 11 height 11
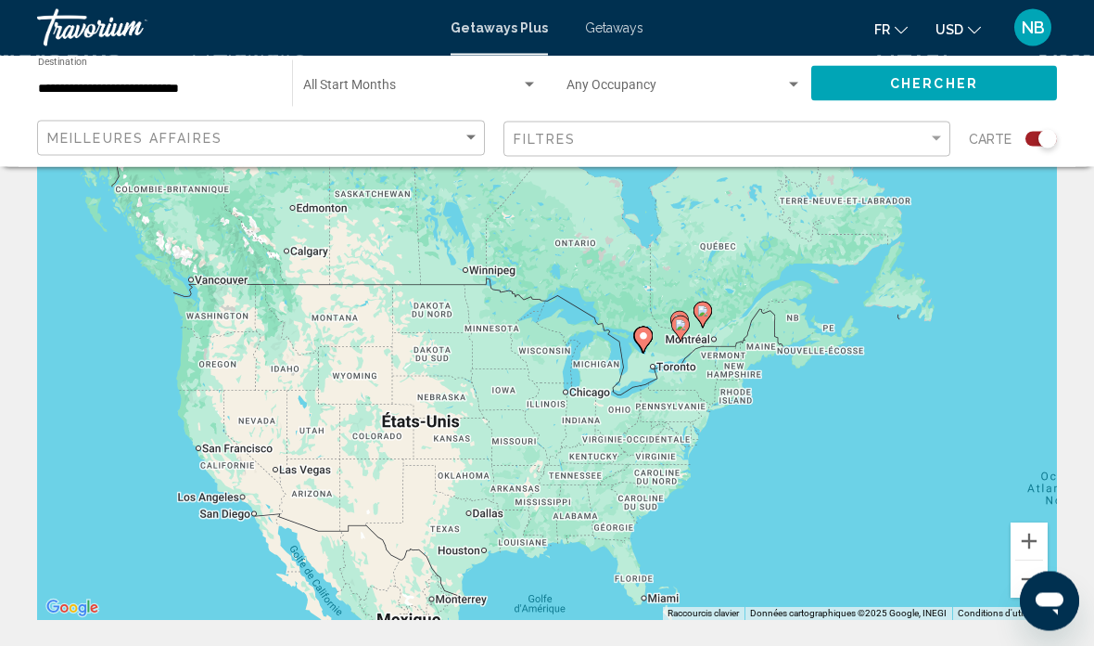
scroll to position [0, 0]
